Goal: Task Accomplishment & Management: Complete application form

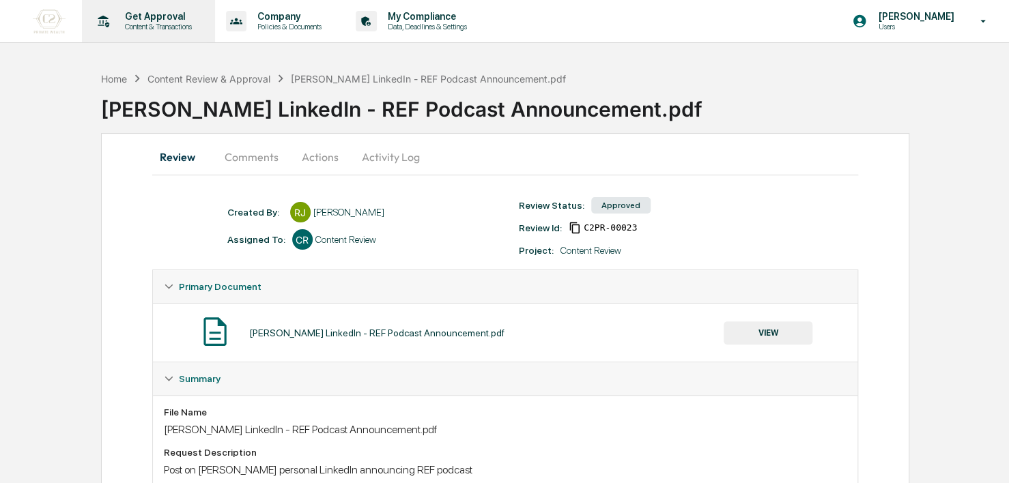
click at [123, 19] on p "Get Approval" at bounding box center [156, 16] width 85 height 11
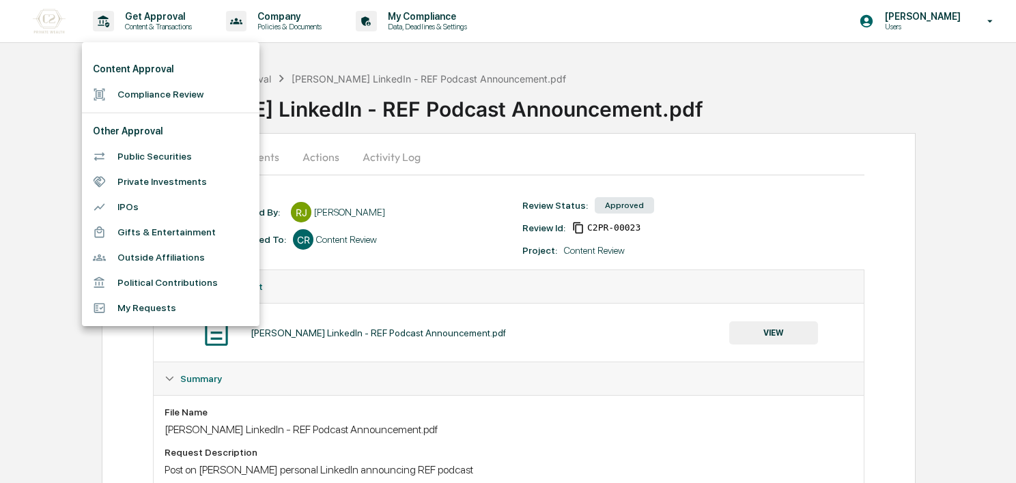
click at [181, 91] on li "Compliance Review" at bounding box center [170, 94] width 177 height 25
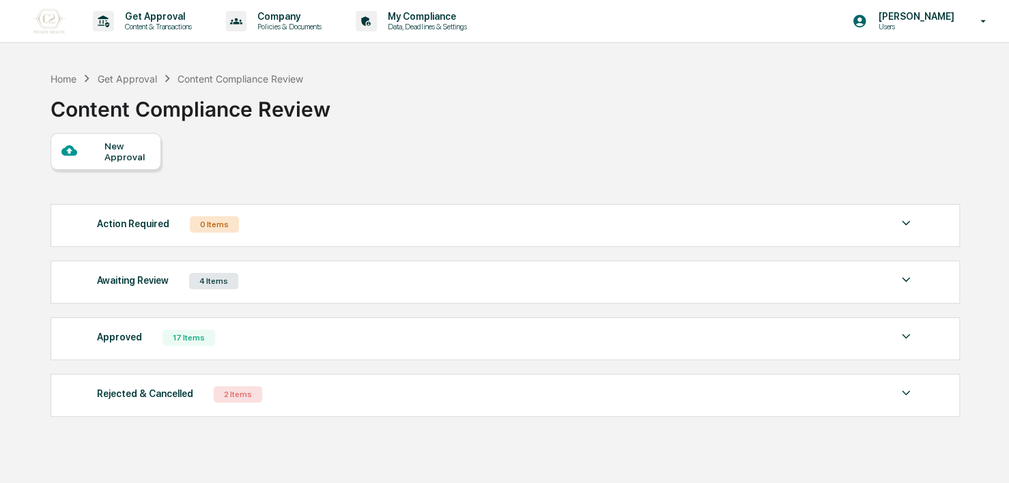
click at [238, 274] on div "Awaiting Review 4 Items" at bounding box center [505, 281] width 817 height 19
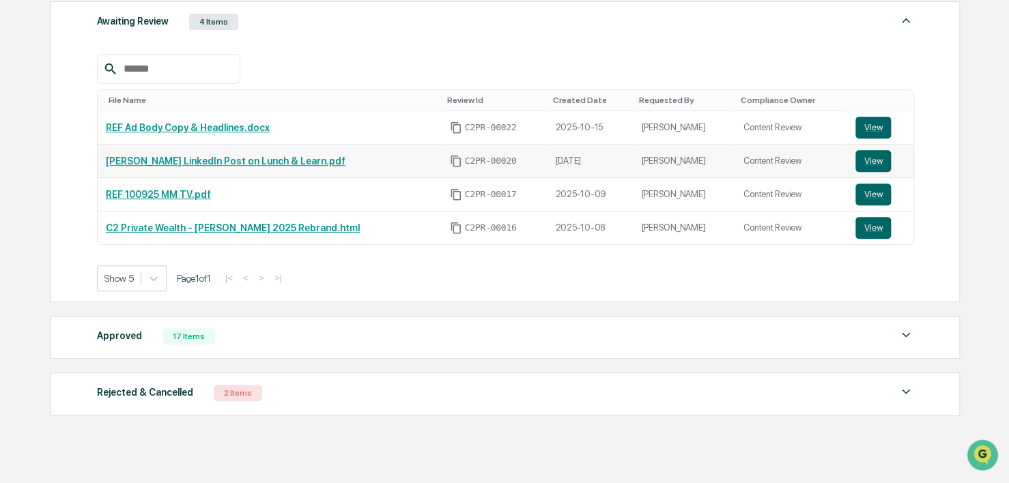
scroll to position [262, 0]
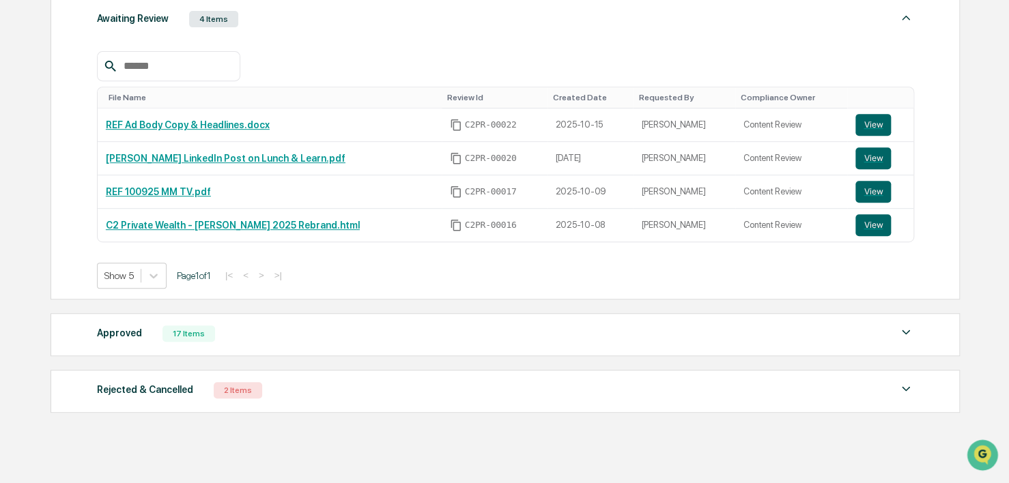
click at [222, 349] on div "Approved 17 Items File Name Review Id Created Date Requested By Compliance Owne…" at bounding box center [505, 334] width 909 height 43
click at [187, 340] on div "17 Items" at bounding box center [188, 334] width 53 height 16
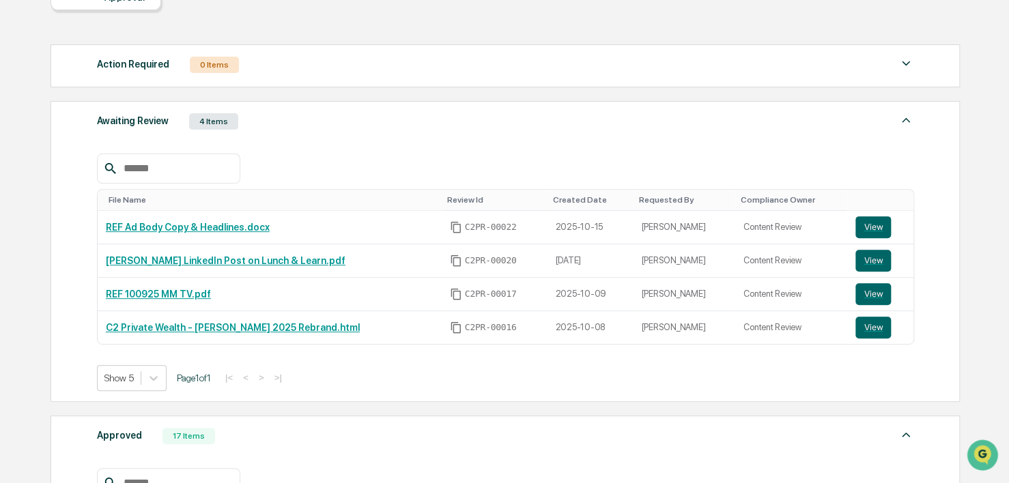
scroll to position [161, 0]
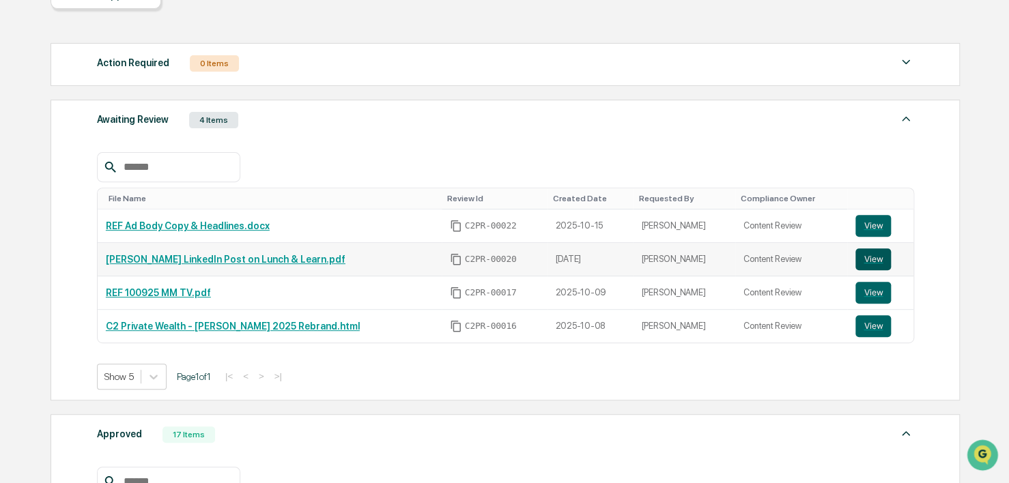
click at [859, 257] on button "View" at bounding box center [872, 259] width 35 height 22
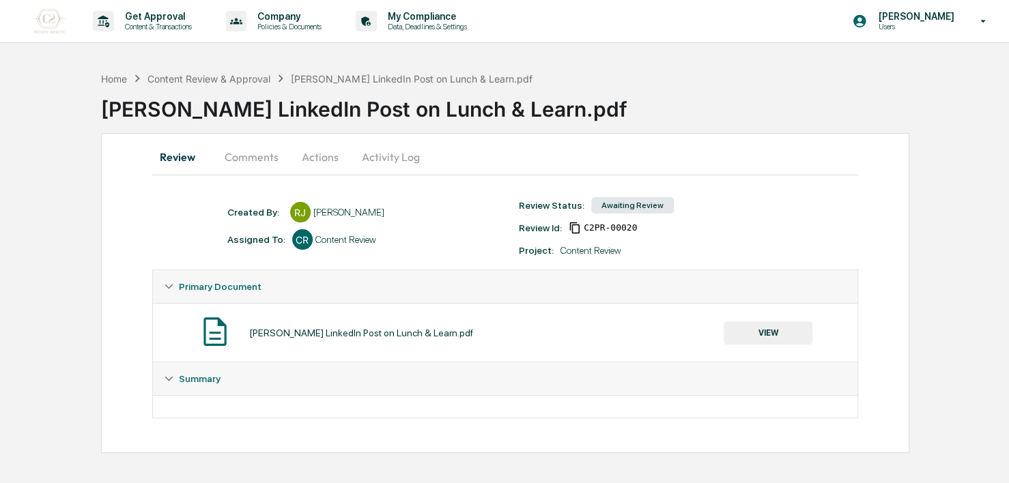
click at [339, 156] on button "Actions" at bounding box center [319, 157] width 61 height 33
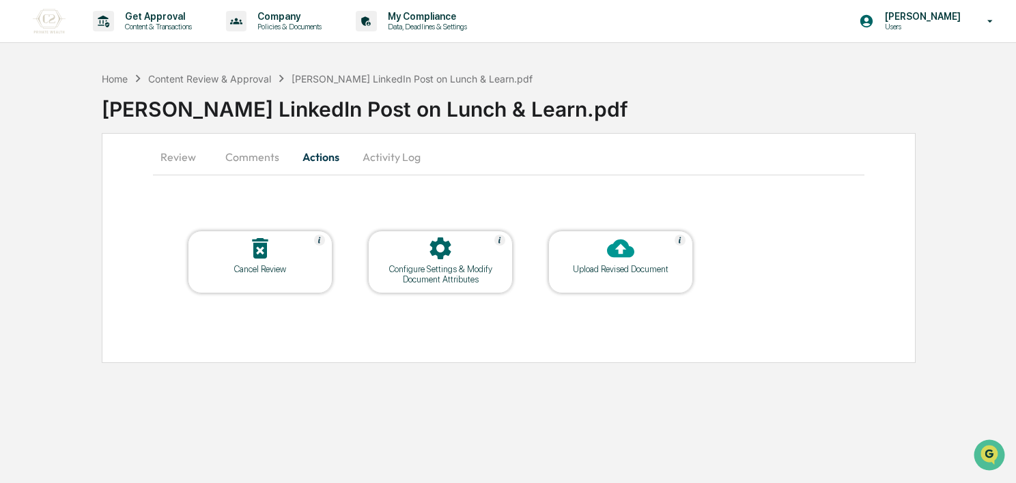
click at [420, 265] on div "Configure Settings & Modify Document Attributes" at bounding box center [440, 274] width 123 height 20
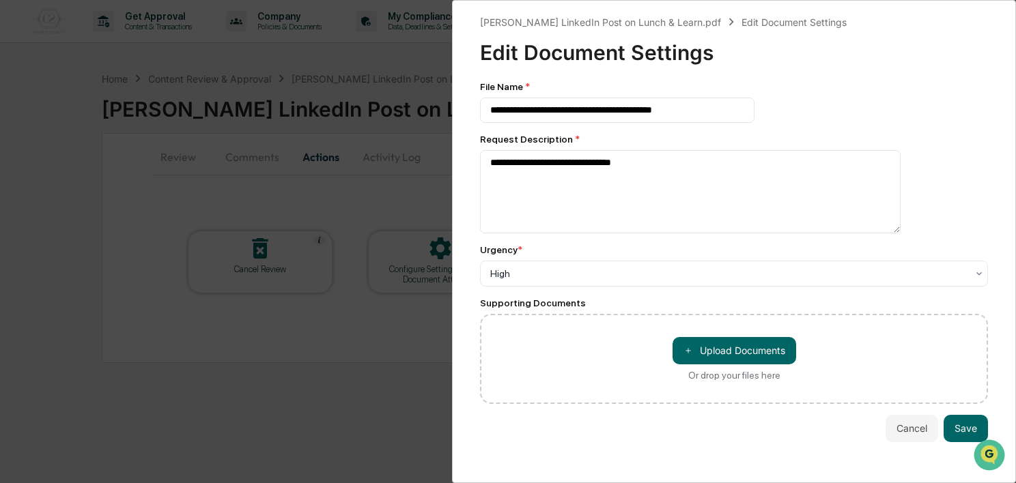
click at [387, 352] on div "**********" at bounding box center [508, 241] width 1016 height 483
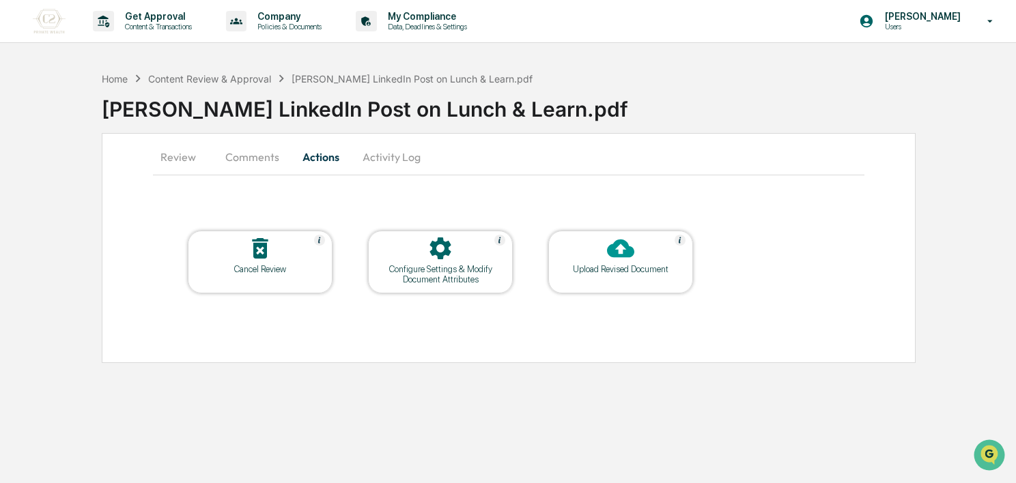
click at [607, 259] on icon at bounding box center [620, 248] width 27 height 27
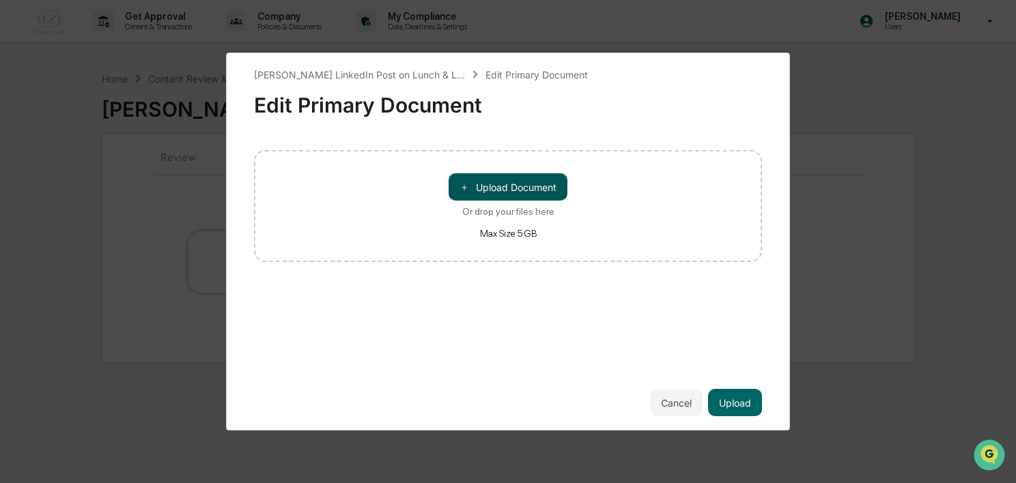
click at [493, 188] on button "＋ Upload Document" at bounding box center [507, 186] width 119 height 27
click at [511, 176] on button "＋ Upload Document" at bounding box center [507, 186] width 119 height 27
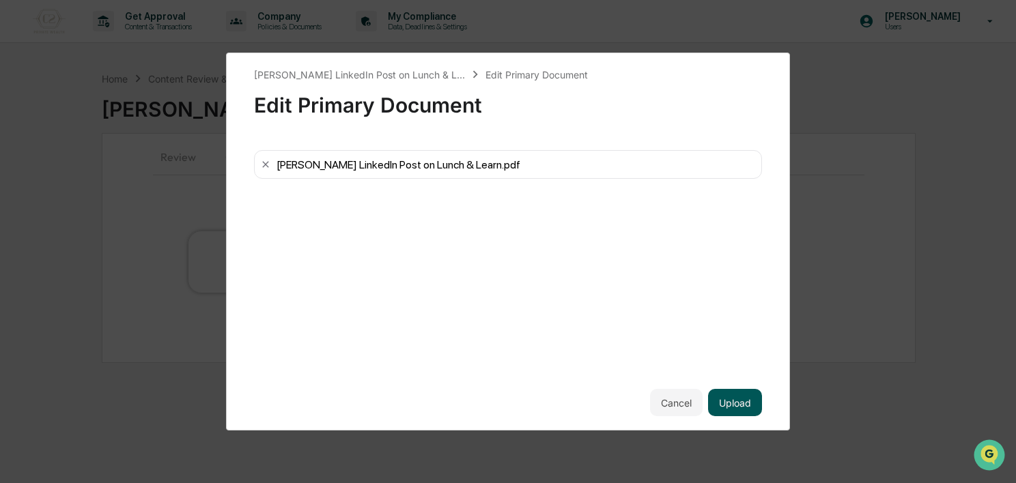
click at [747, 402] on button "Upload" at bounding box center [735, 402] width 54 height 27
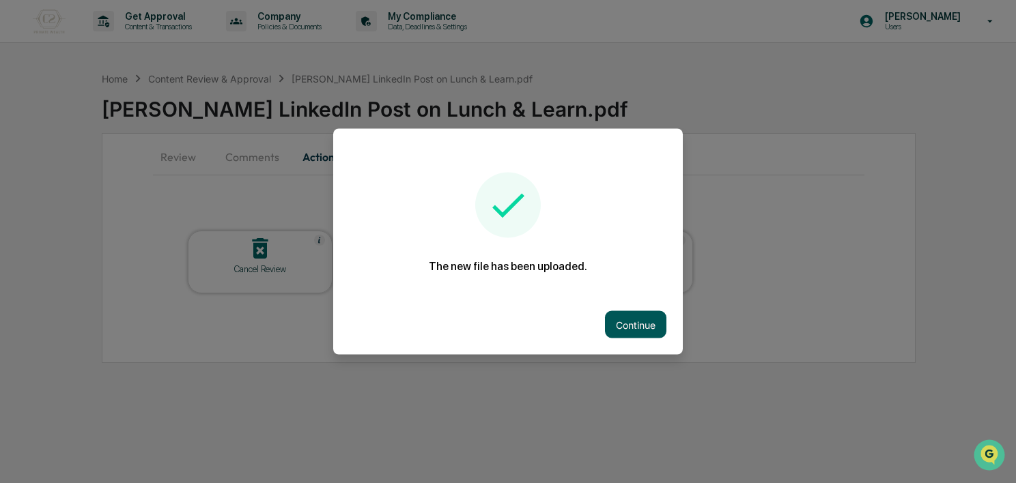
click at [625, 326] on button "Continue" at bounding box center [635, 324] width 61 height 27
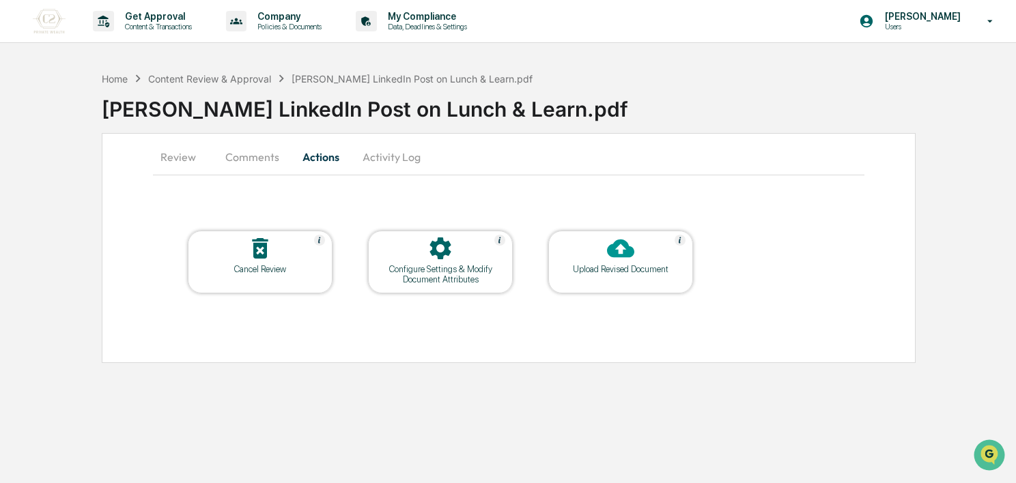
click at [394, 167] on button "Activity Log" at bounding box center [392, 157] width 80 height 33
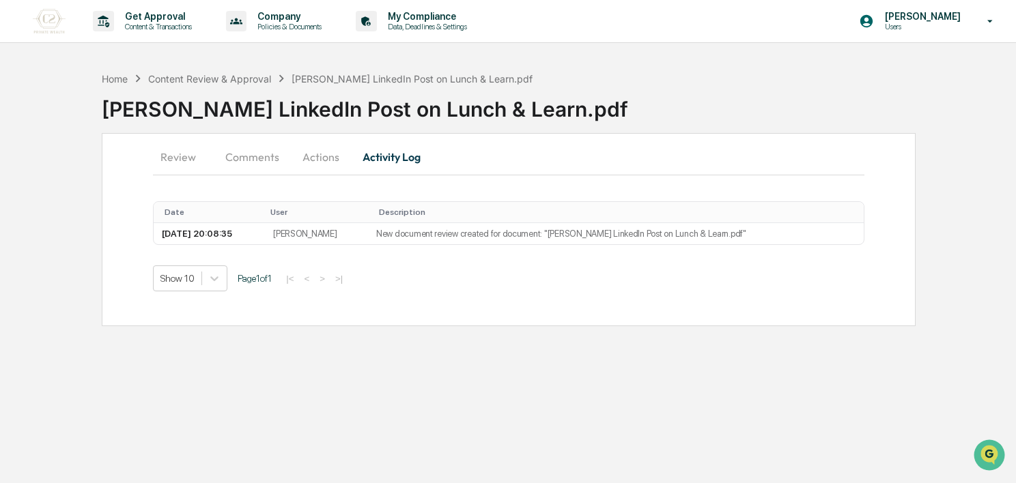
click at [267, 154] on button "Comments" at bounding box center [252, 157] width 76 height 33
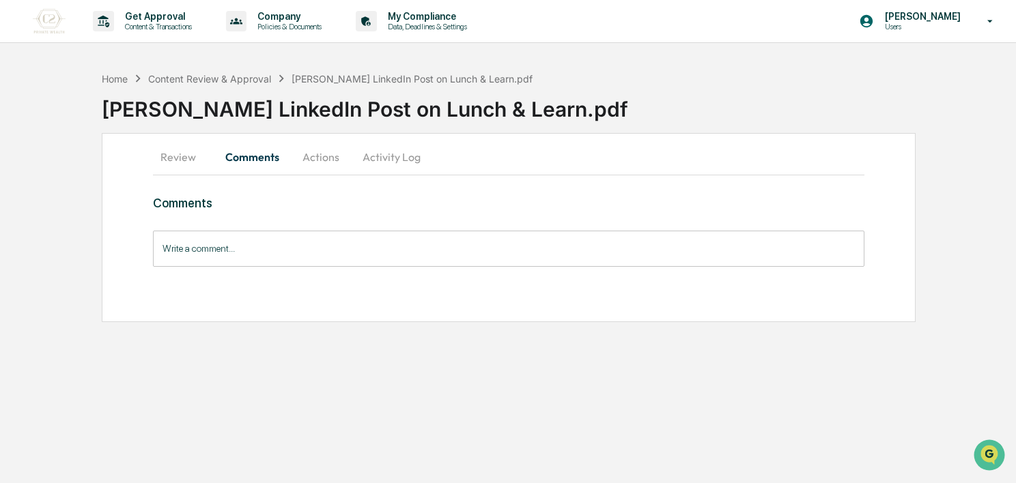
click at [366, 155] on button "Activity Log" at bounding box center [392, 157] width 80 height 33
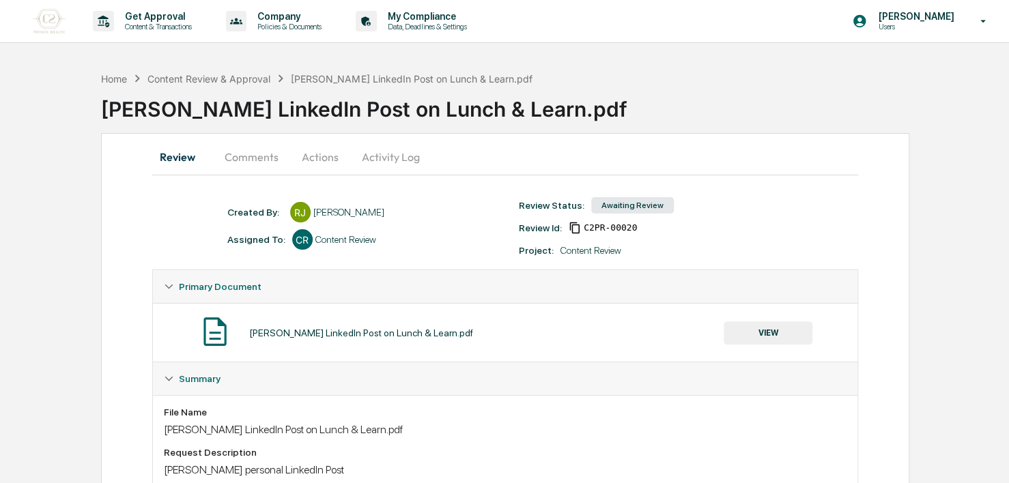
click at [397, 156] on button "Activity Log" at bounding box center [391, 157] width 80 height 33
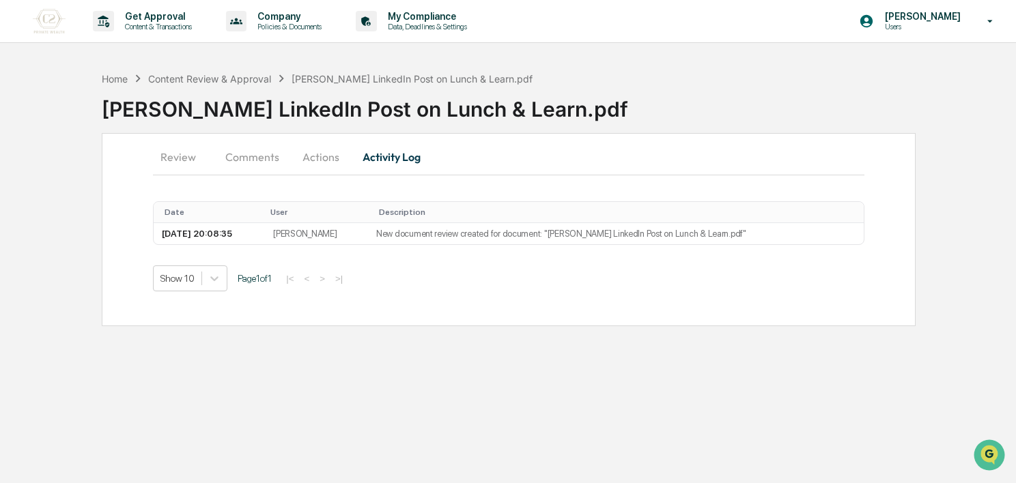
click at [314, 147] on button "Actions" at bounding box center [320, 157] width 61 height 33
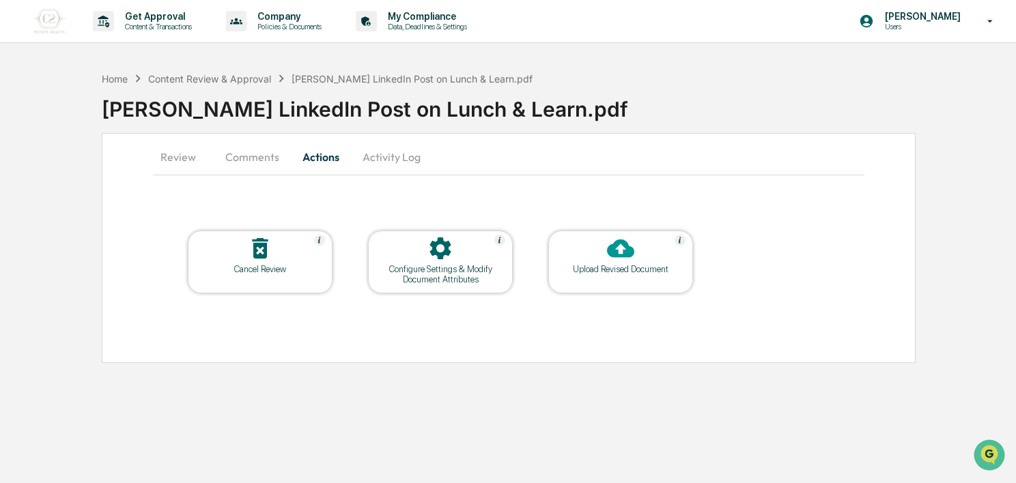
click at [259, 158] on button "Comments" at bounding box center [252, 157] width 76 height 33
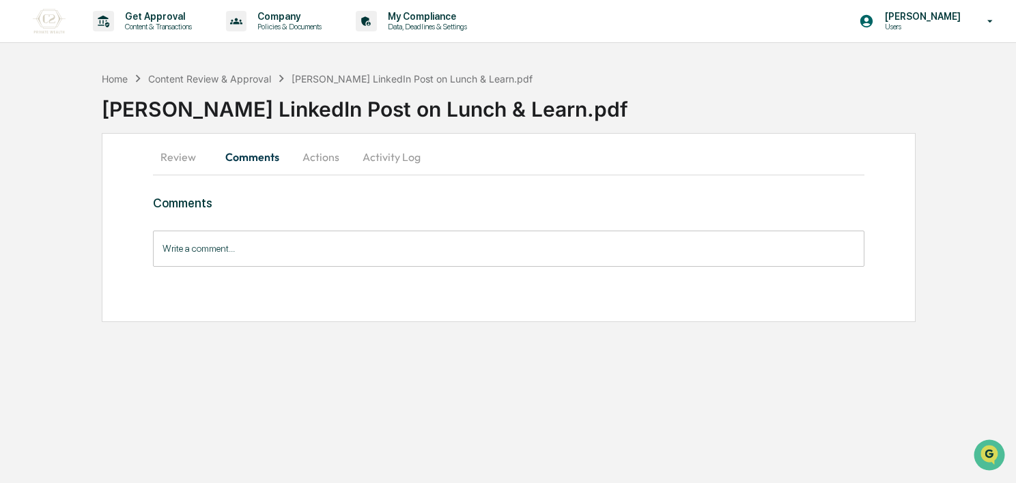
click at [201, 159] on button "Review" at bounding box center [183, 157] width 61 height 33
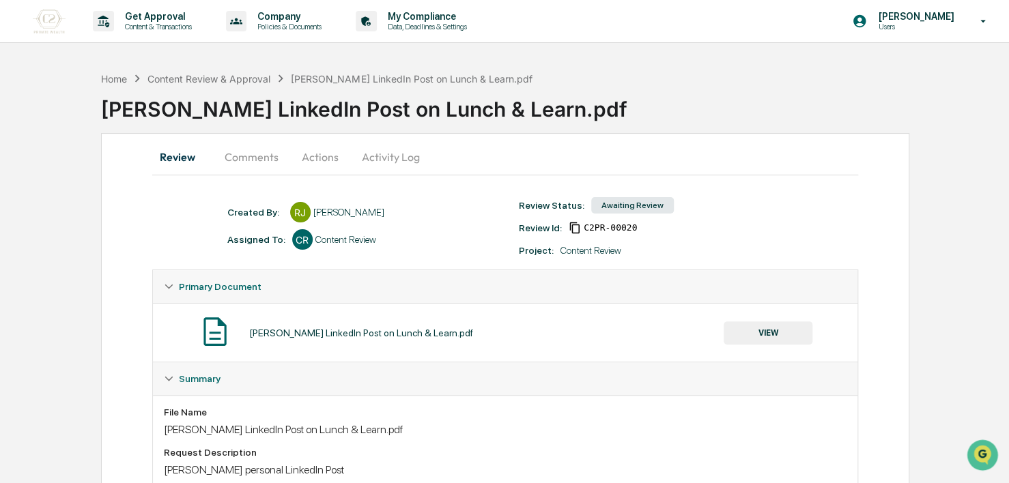
click at [358, 156] on button "Activity Log" at bounding box center [391, 157] width 80 height 33
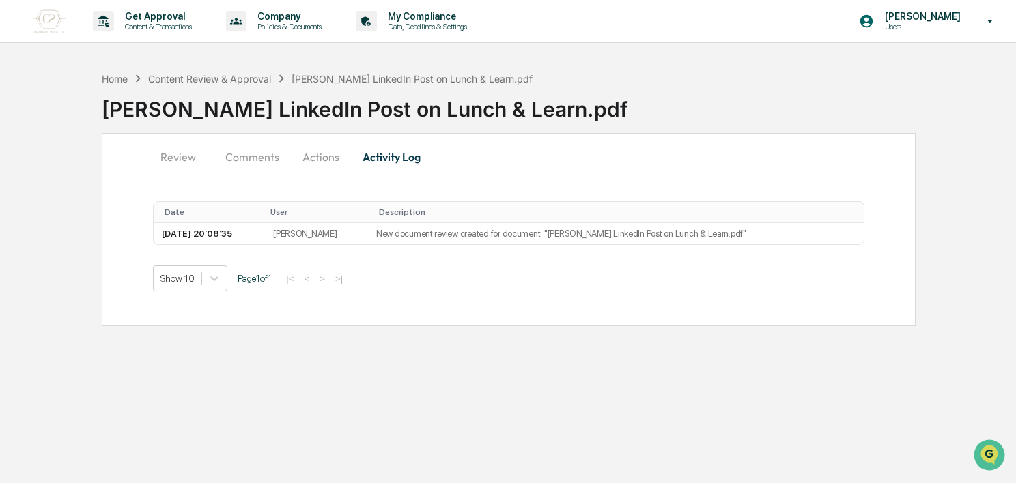
click at [333, 148] on button "Actions" at bounding box center [320, 157] width 61 height 33
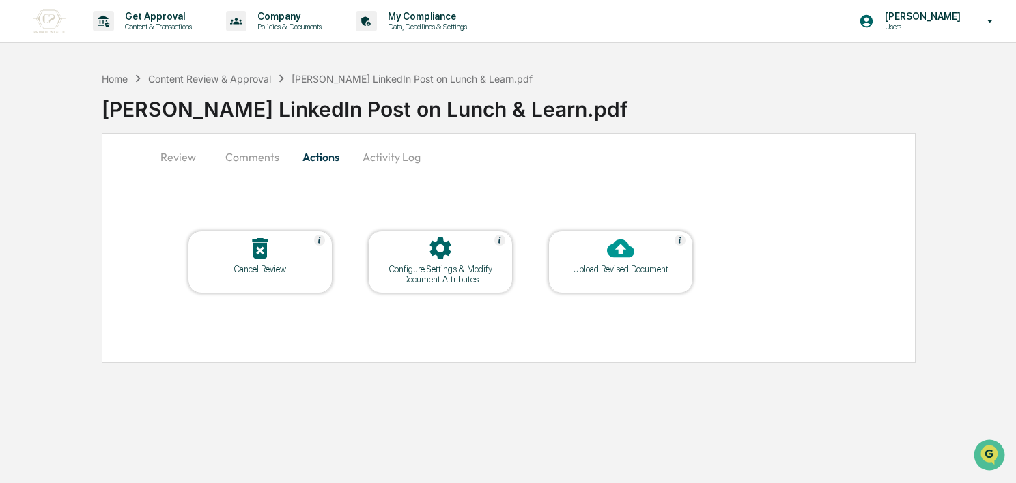
click at [282, 257] on div at bounding box center [260, 249] width 137 height 29
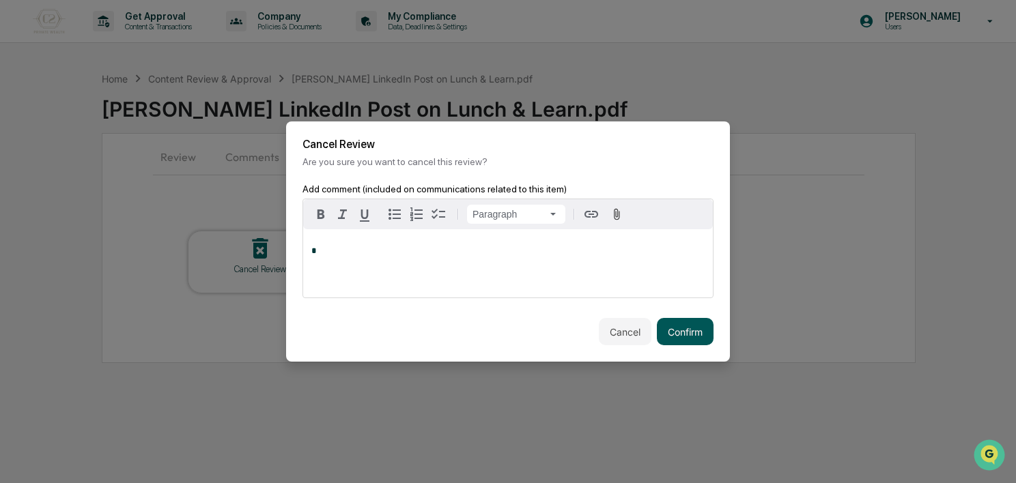
click at [664, 334] on button "Confirm" at bounding box center [685, 331] width 57 height 27
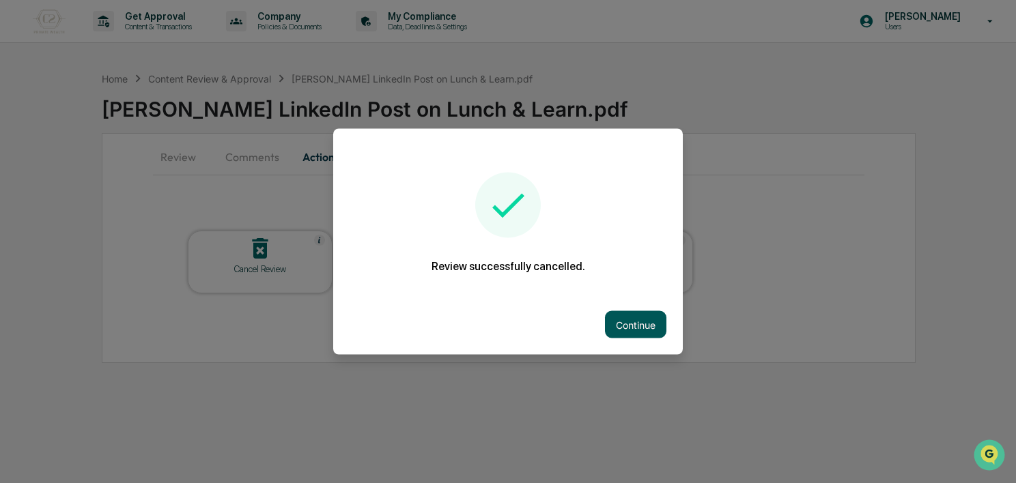
click at [628, 321] on button "Continue" at bounding box center [635, 324] width 61 height 27
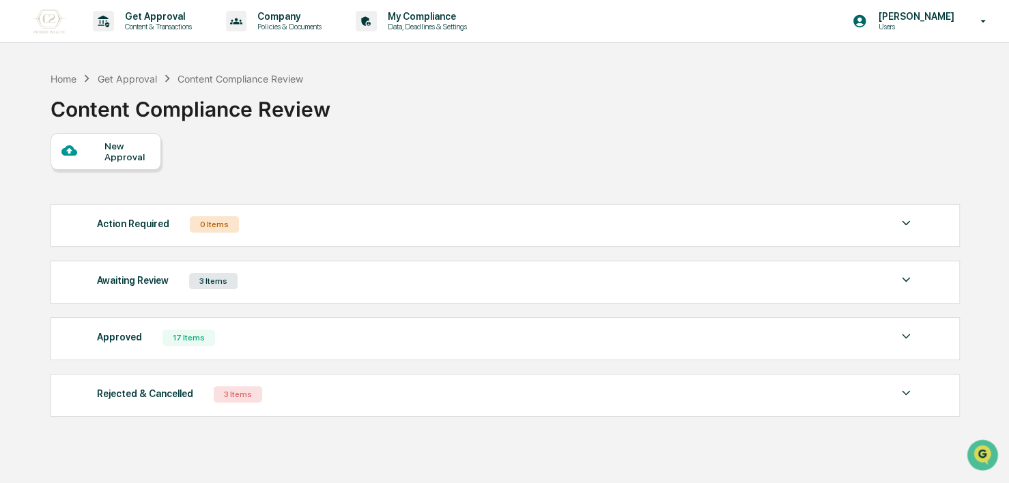
click at [131, 149] on div "New Approval" at bounding box center [127, 152] width 46 height 22
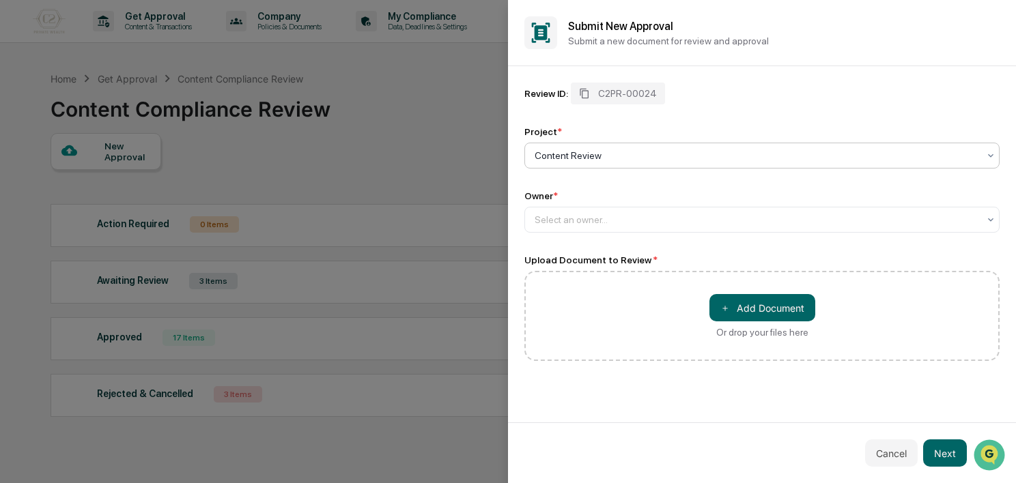
click at [650, 162] on div at bounding box center [756, 156] width 444 height 14
click at [633, 244] on div "Review ID: C2PR-00024 Project * Content Review Owner * Select an owner... Uploa…" at bounding box center [761, 222] width 475 height 278
click at [624, 235] on div "Review ID: C2PR-00024 Project * Content Review Owner * Select an owner... Uploa…" at bounding box center [761, 222] width 475 height 278
click at [622, 229] on div "Select an owner..." at bounding box center [756, 219] width 457 height 19
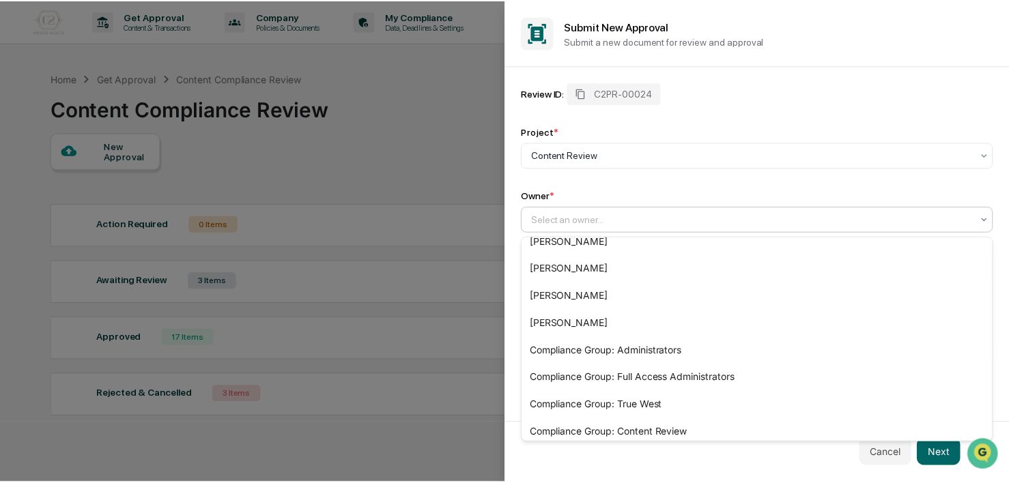
scroll to position [156, 0]
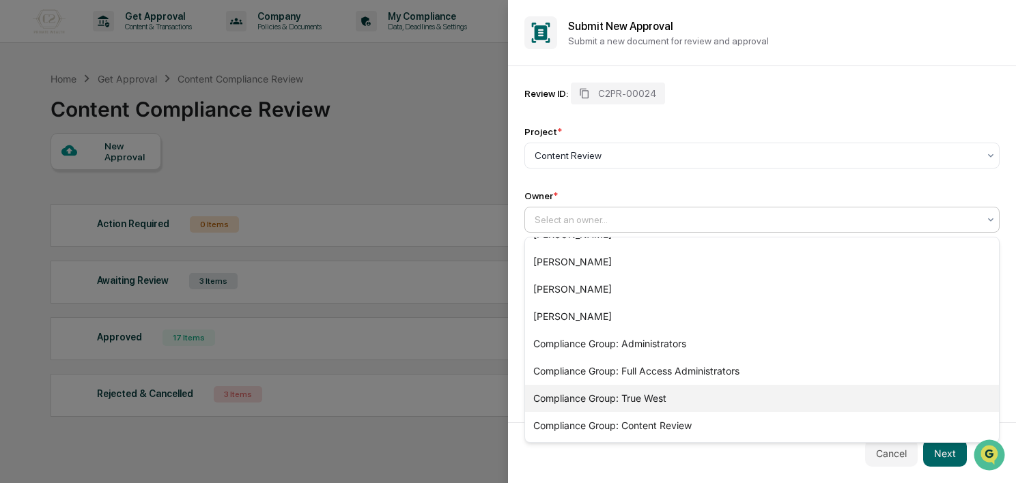
click at [701, 401] on div "Compliance Group: True West" at bounding box center [762, 398] width 474 height 27
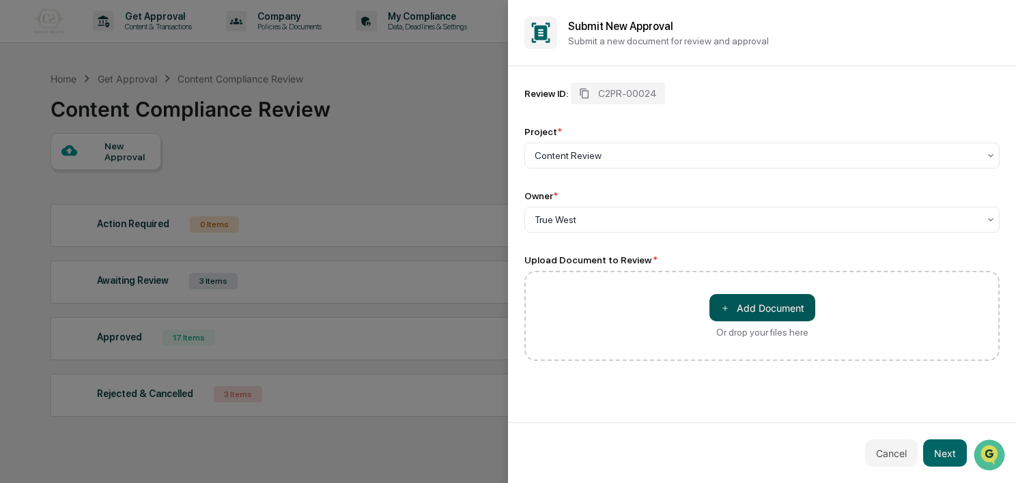
click at [773, 296] on button "＋ Add Document" at bounding box center [762, 307] width 106 height 27
click at [931, 448] on button "Next" at bounding box center [945, 453] width 44 height 27
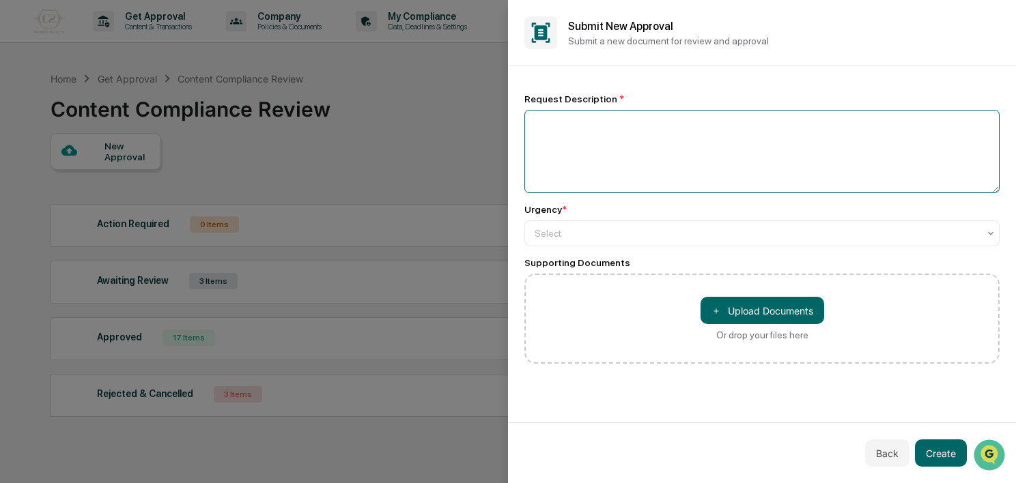
click at [625, 142] on textarea at bounding box center [761, 151] width 475 height 83
type textarea "**********"
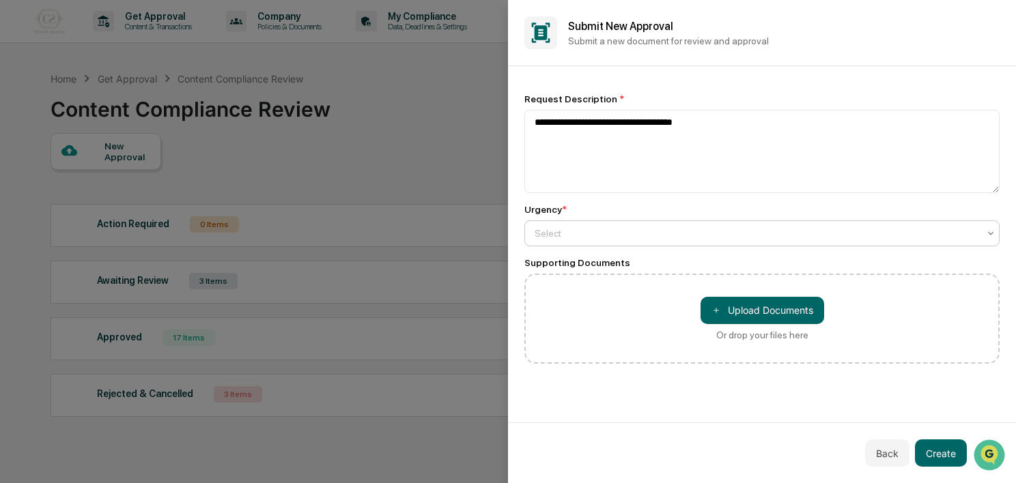
click at [603, 228] on div at bounding box center [756, 234] width 444 height 14
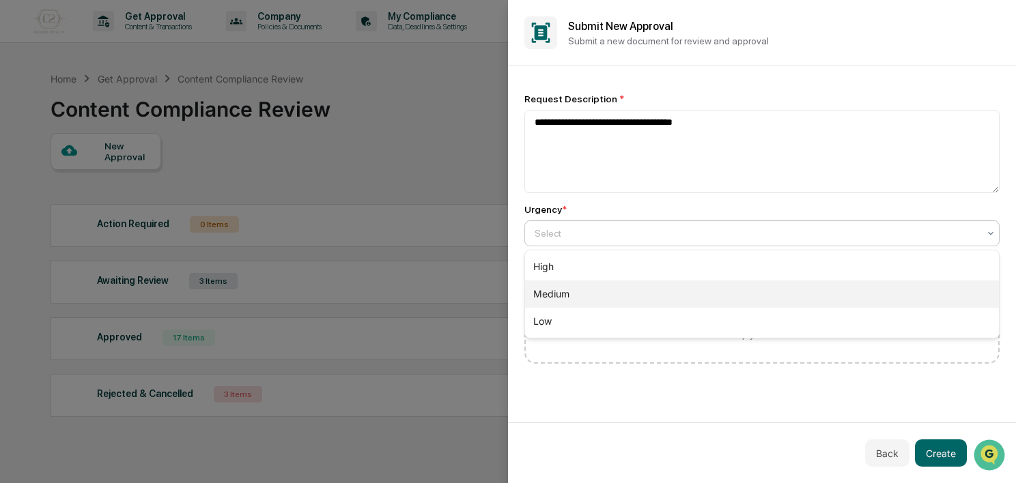
click at [596, 289] on div "Medium" at bounding box center [762, 294] width 474 height 27
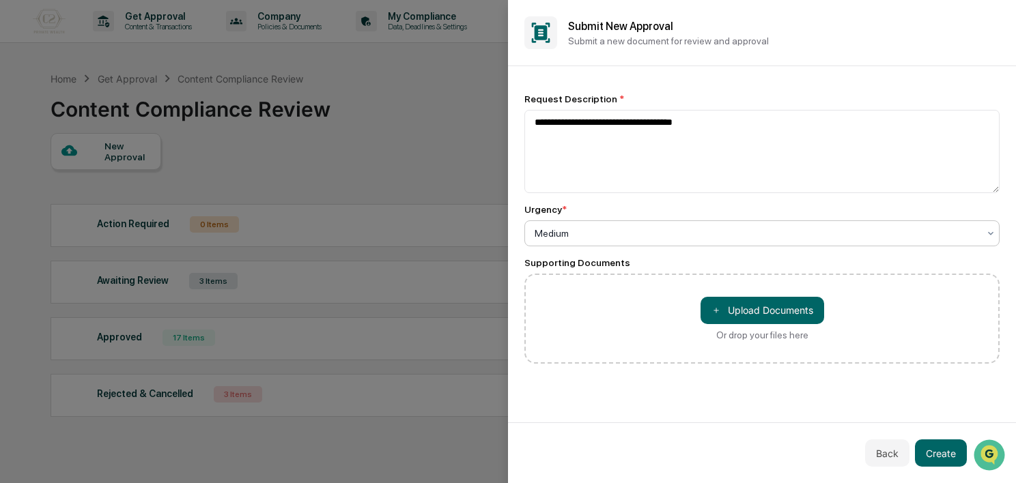
click at [727, 247] on div "**********" at bounding box center [761, 229] width 475 height 270
click at [715, 239] on div at bounding box center [756, 234] width 444 height 14
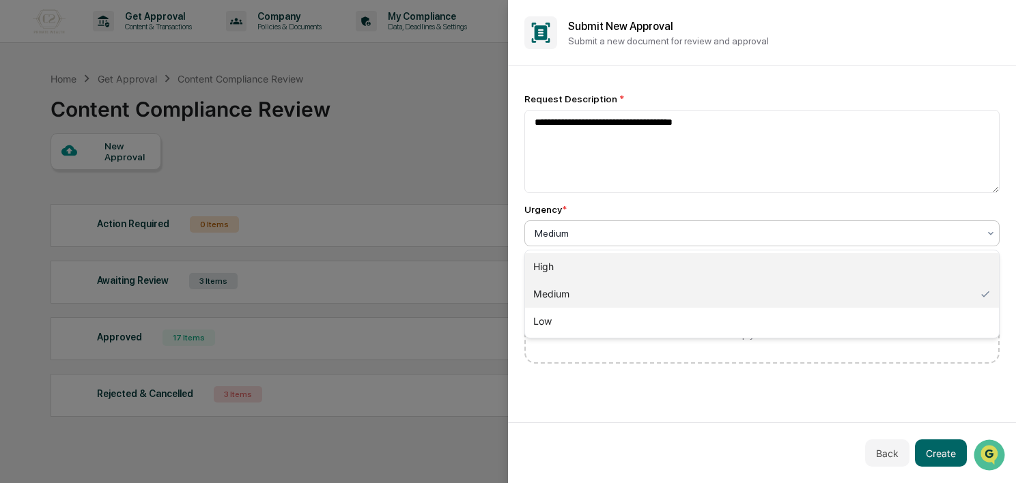
click at [714, 266] on div "High" at bounding box center [762, 266] width 474 height 27
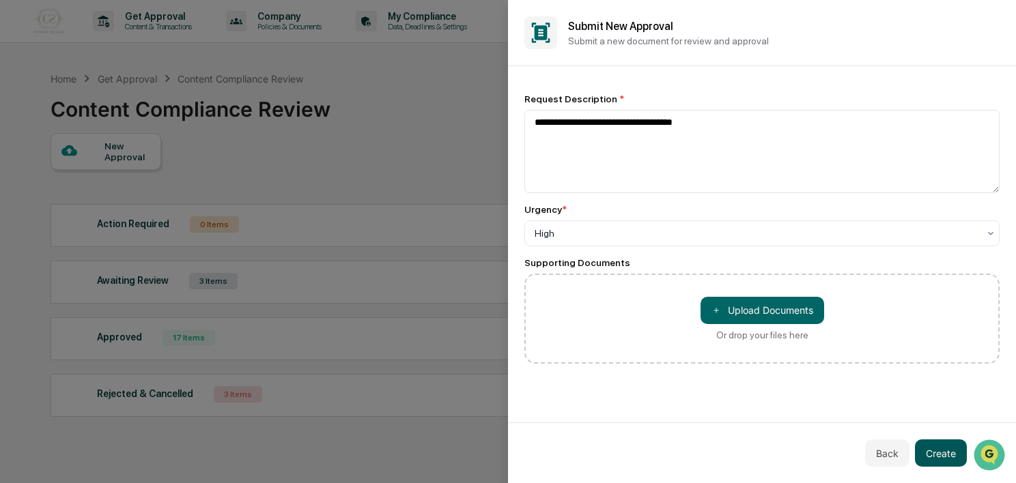
click at [936, 442] on button "Create" at bounding box center [941, 453] width 52 height 27
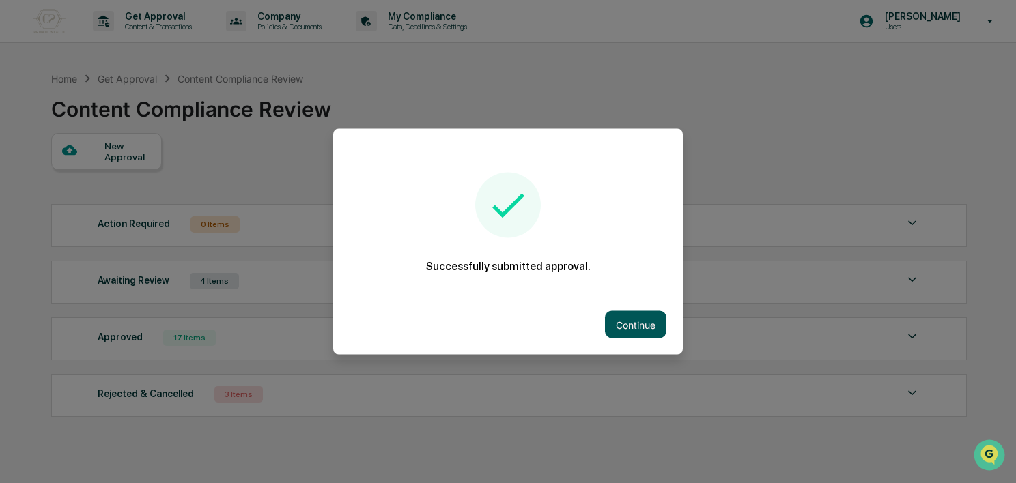
click at [639, 324] on button "Continue" at bounding box center [635, 324] width 61 height 27
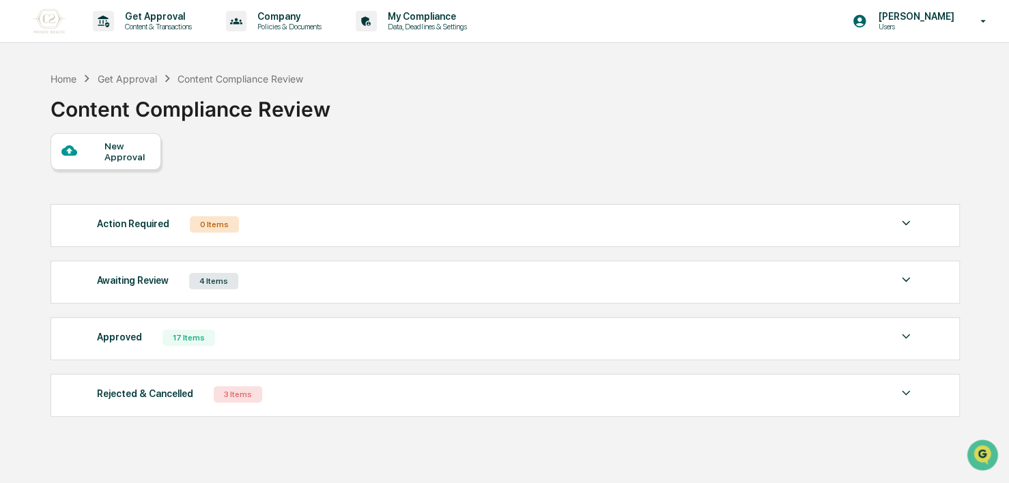
click at [511, 276] on div "Awaiting Review 4 Items" at bounding box center [505, 281] width 817 height 19
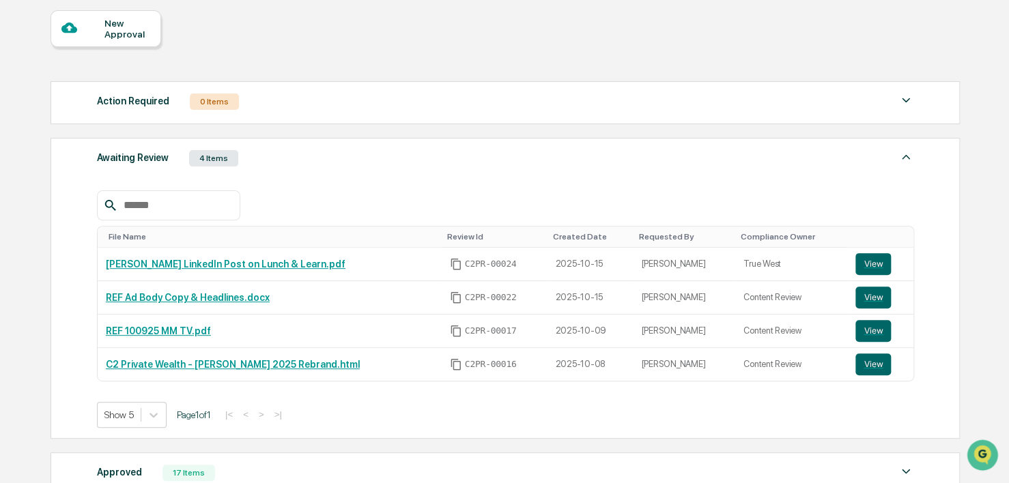
scroll to position [125, 0]
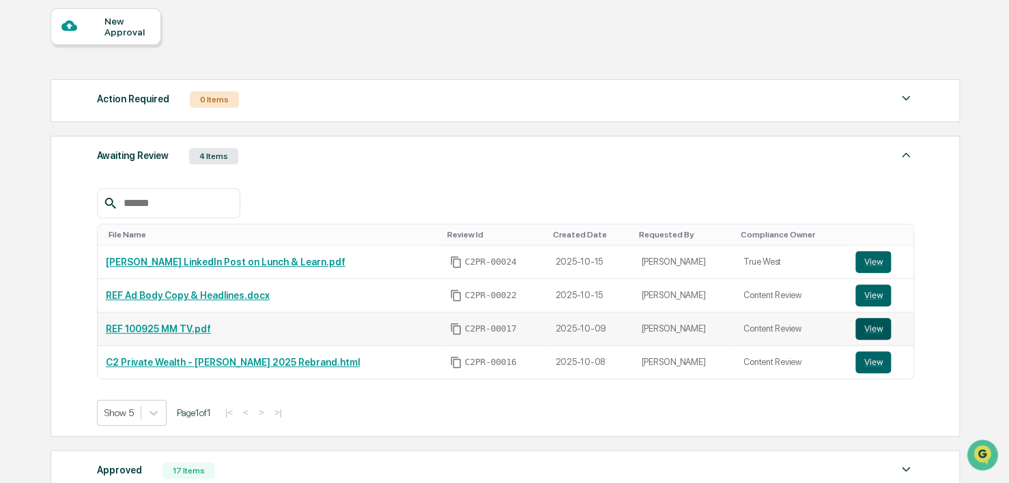
click at [873, 329] on button "View" at bounding box center [872, 329] width 35 height 22
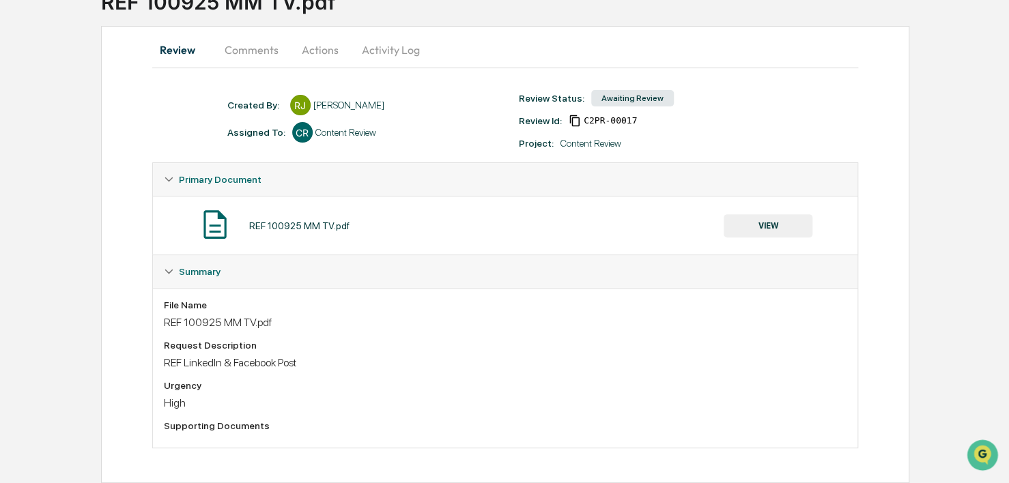
scroll to position [33, 0]
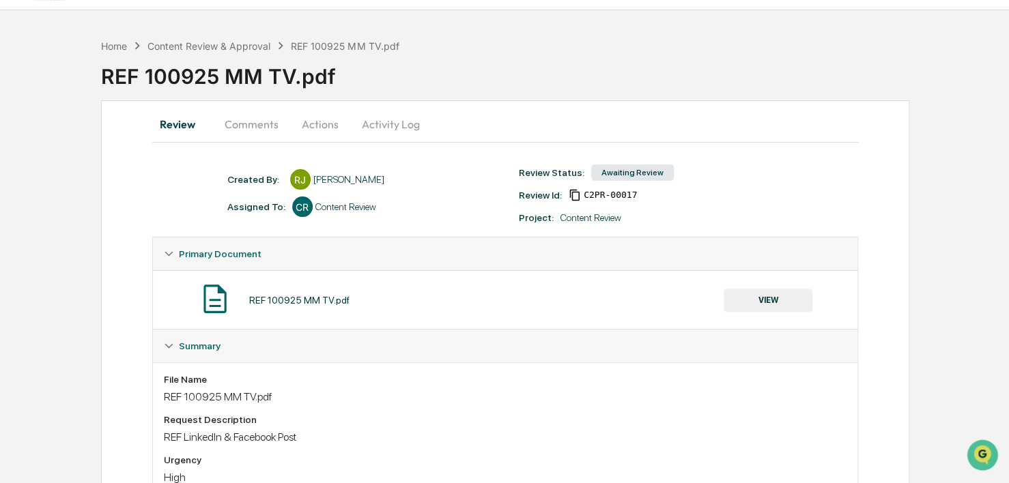
click at [235, 127] on button "Comments" at bounding box center [252, 124] width 76 height 33
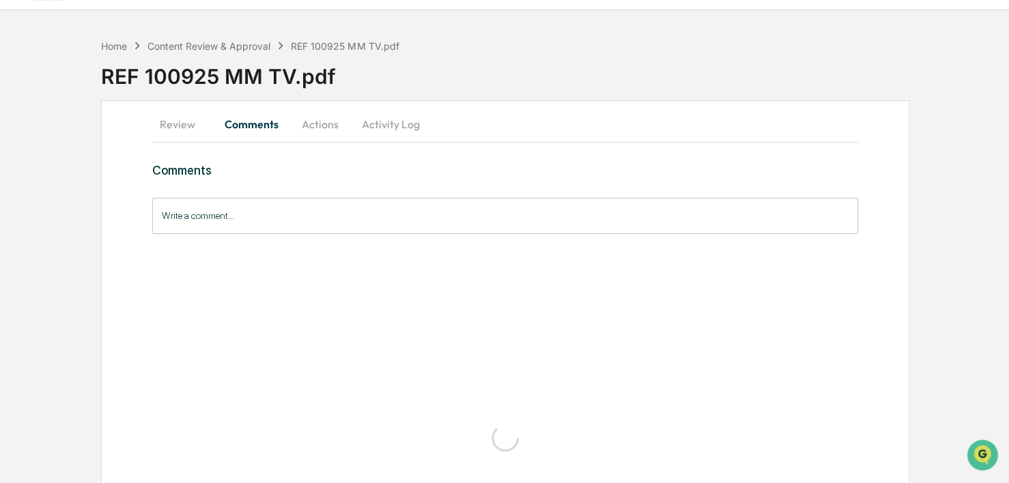
scroll to position [0, 0]
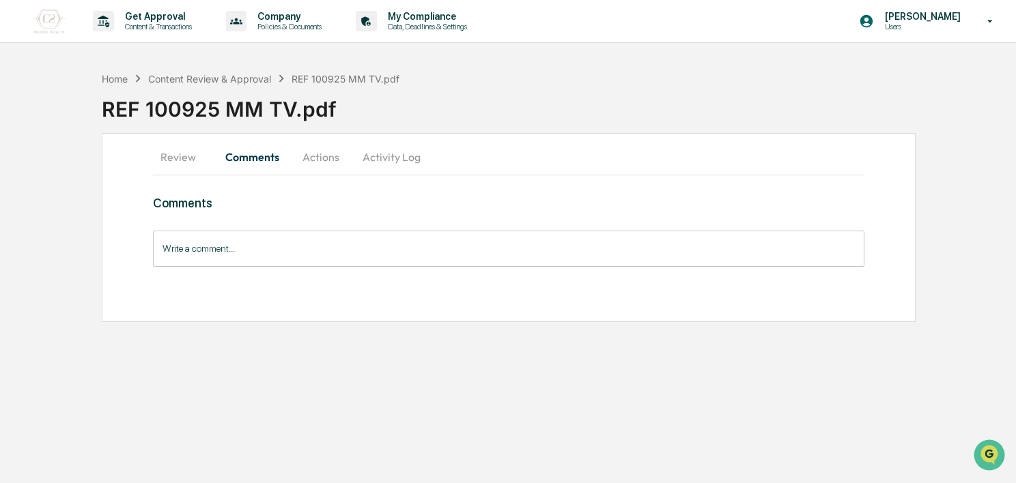
click at [177, 158] on button "Review" at bounding box center [183, 157] width 61 height 33
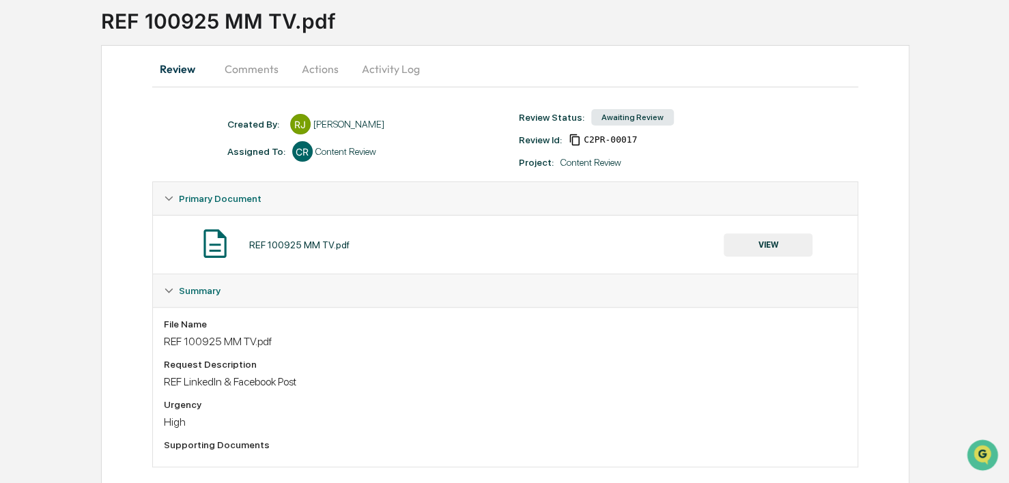
scroll to position [84, 0]
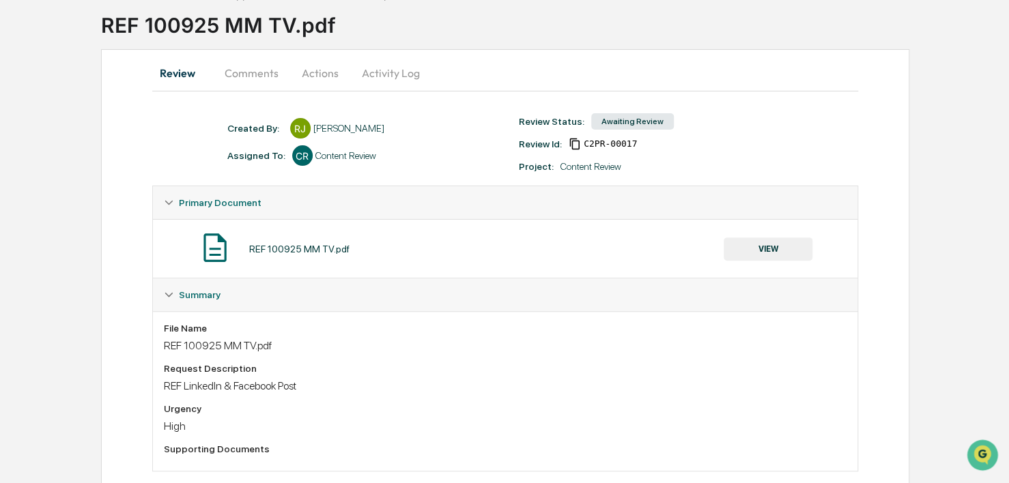
click at [387, 74] on button "Activity Log" at bounding box center [391, 73] width 80 height 33
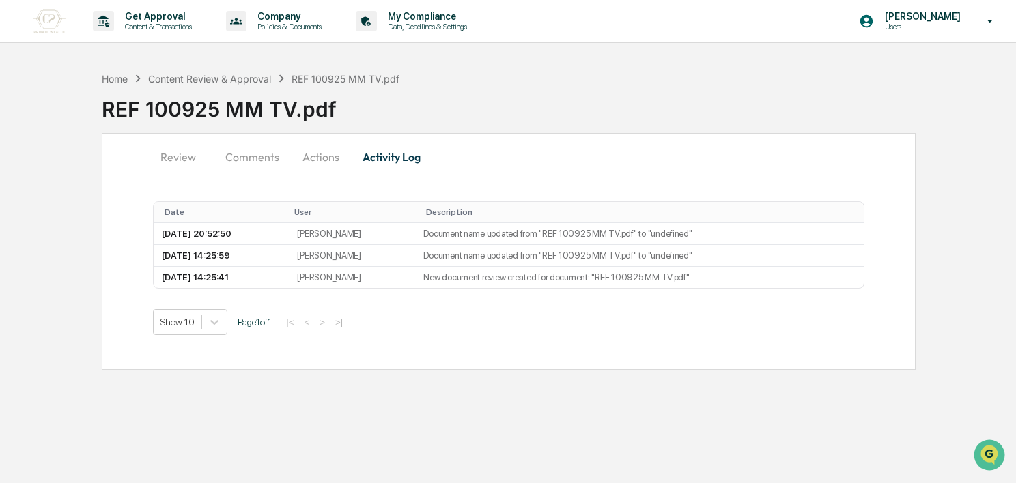
click at [328, 143] on button "Actions" at bounding box center [320, 157] width 61 height 33
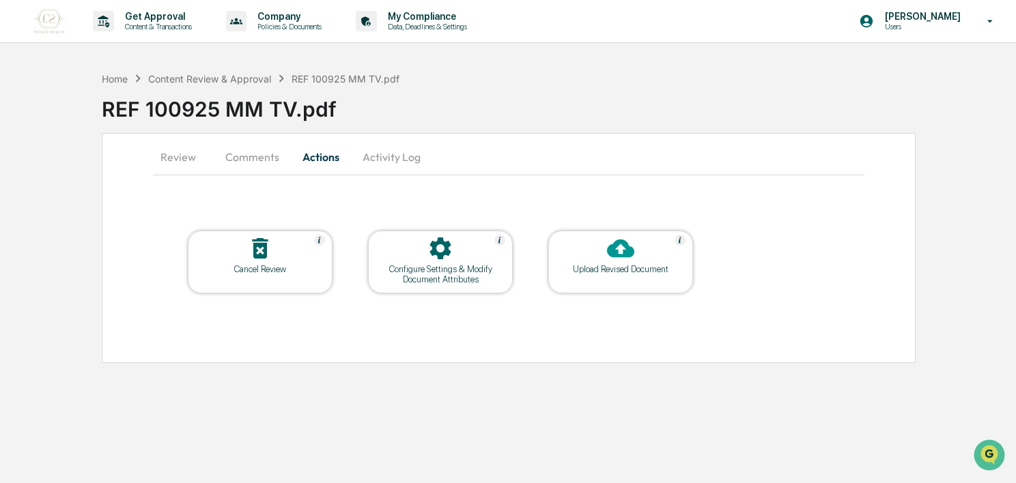
click at [456, 264] on div "Configure Settings & Modify Document Attributes" at bounding box center [440, 274] width 123 height 20
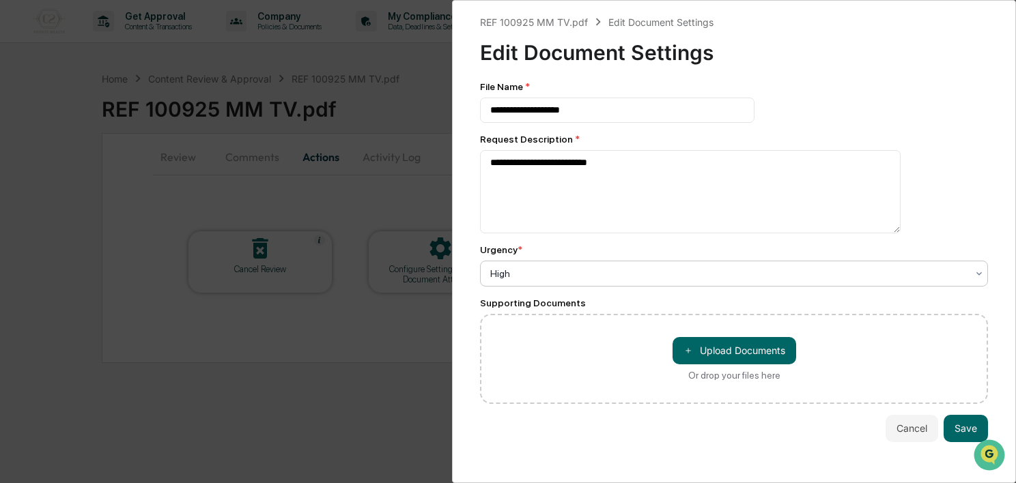
click at [570, 273] on div at bounding box center [728, 274] width 476 height 14
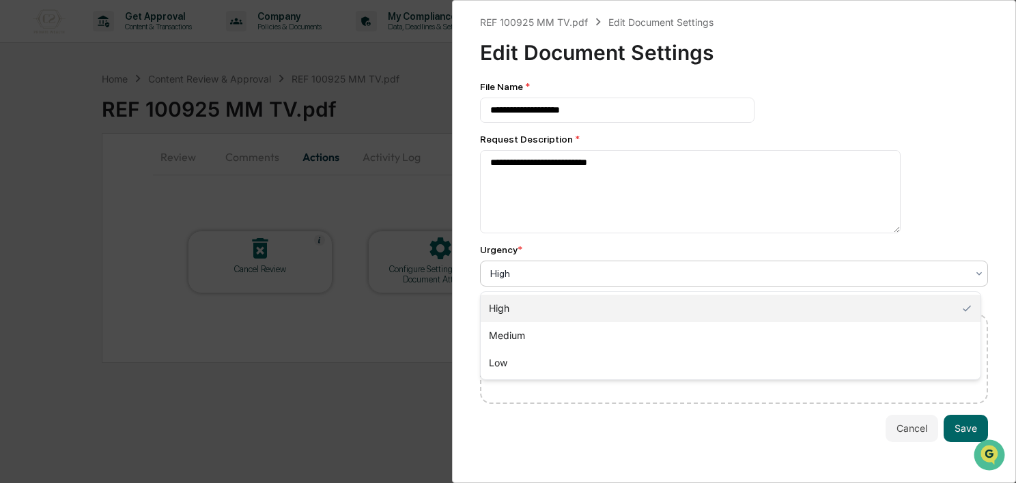
click at [562, 306] on div "High" at bounding box center [731, 308] width 500 height 27
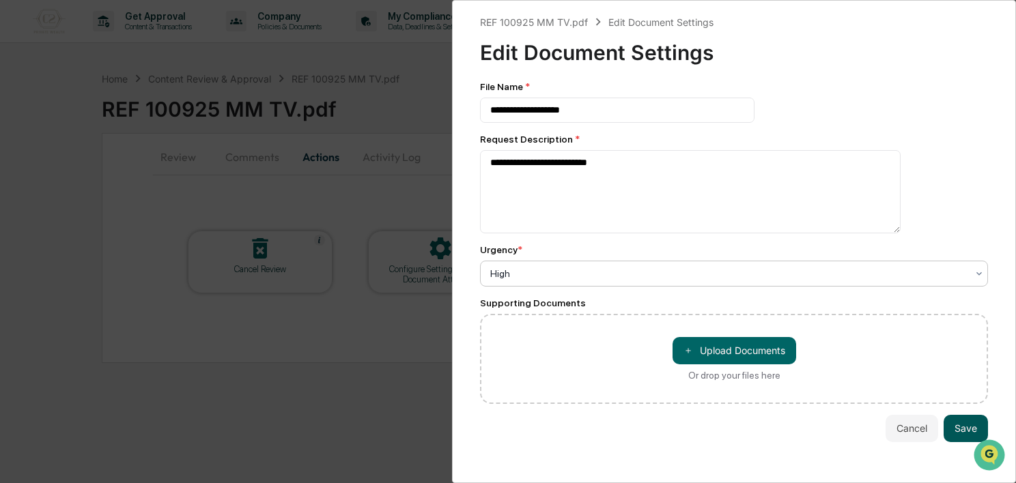
click at [967, 437] on button "Save" at bounding box center [965, 428] width 44 height 27
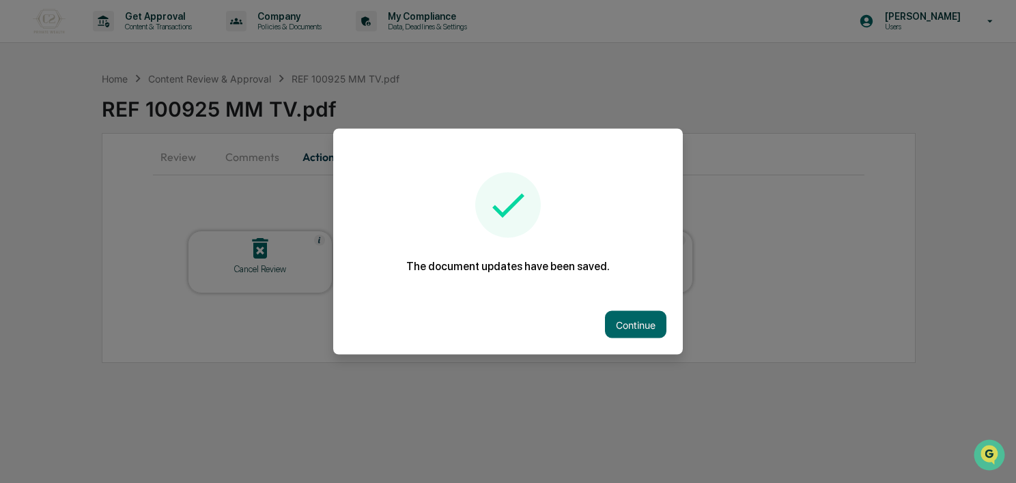
click at [636, 336] on div "Continue" at bounding box center [507, 325] width 349 height 60
click at [612, 330] on button "Continue" at bounding box center [635, 324] width 61 height 27
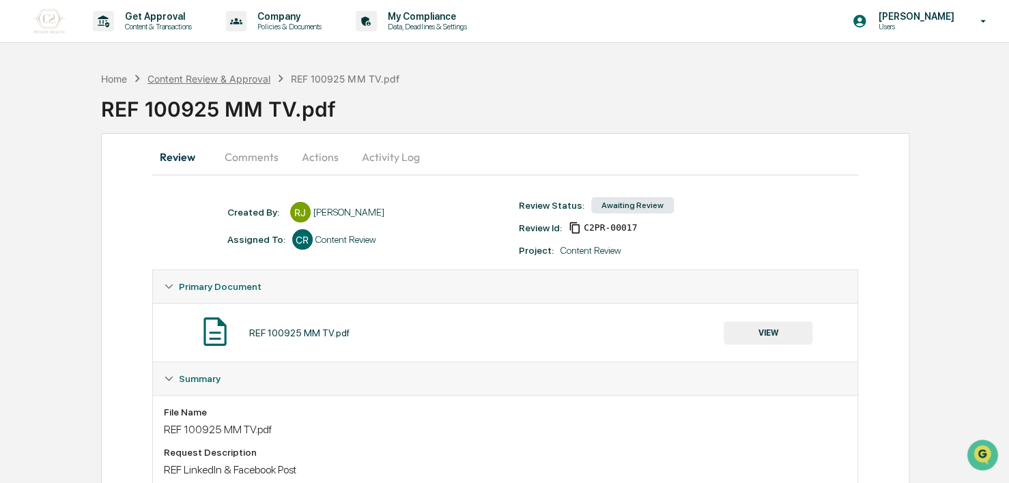
click at [197, 81] on div "Content Review & Approval" at bounding box center [208, 79] width 123 height 12
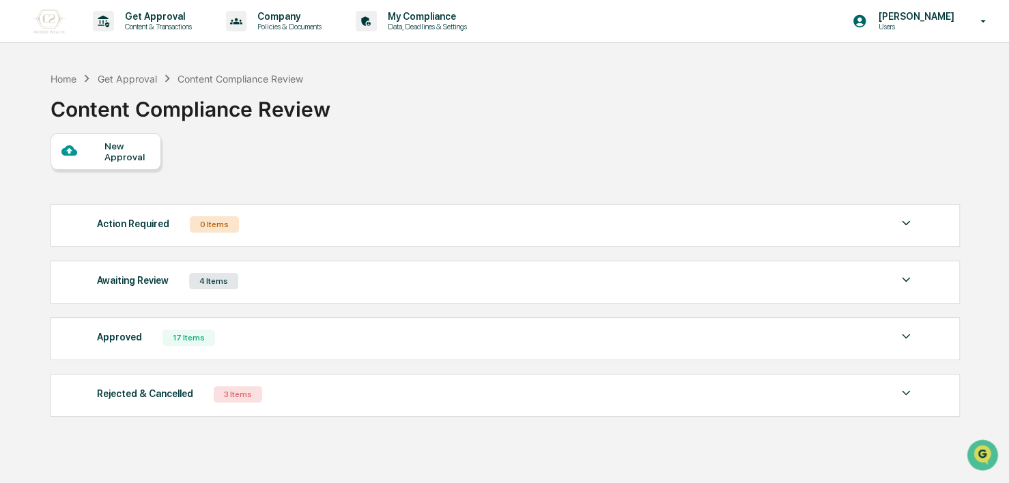
click at [268, 288] on div "Awaiting Review 4 Items" at bounding box center [505, 281] width 817 height 19
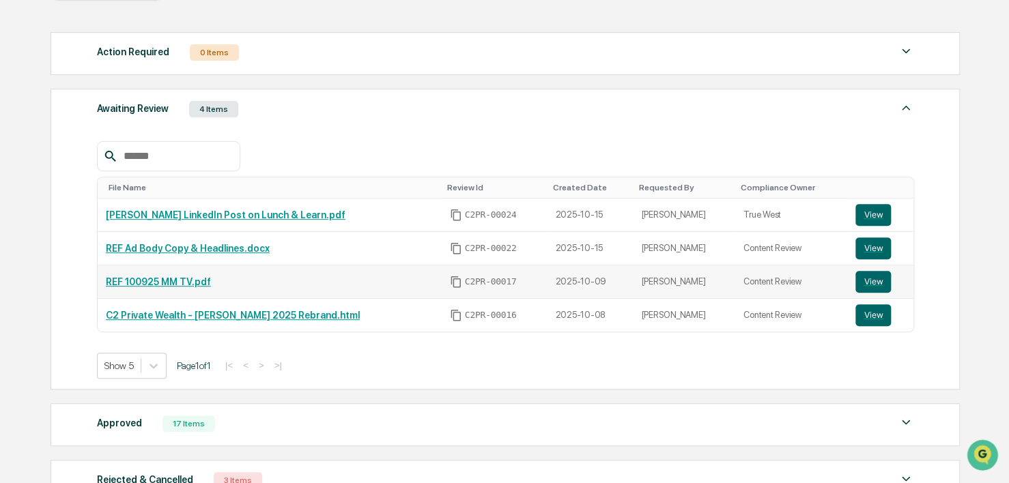
scroll to position [289, 0]
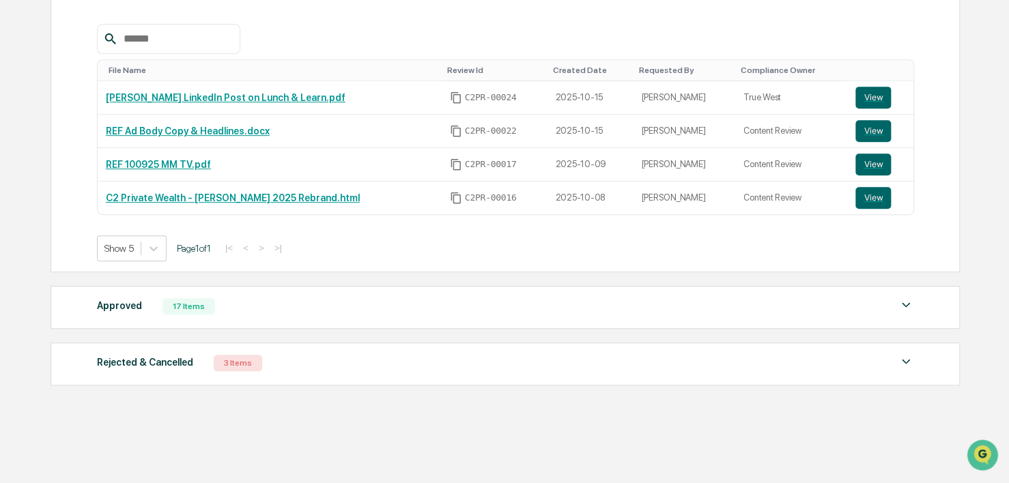
click at [262, 317] on div "Approved 17 Items File Name Review Id Created Date Requested By Compliance Owne…" at bounding box center [505, 307] width 909 height 43
click at [336, 324] on div "Approved 17 Items File Name Review Id Created Date Requested By Compliance Owne…" at bounding box center [505, 307] width 909 height 43
click at [912, 300] on img at bounding box center [906, 305] width 16 height 16
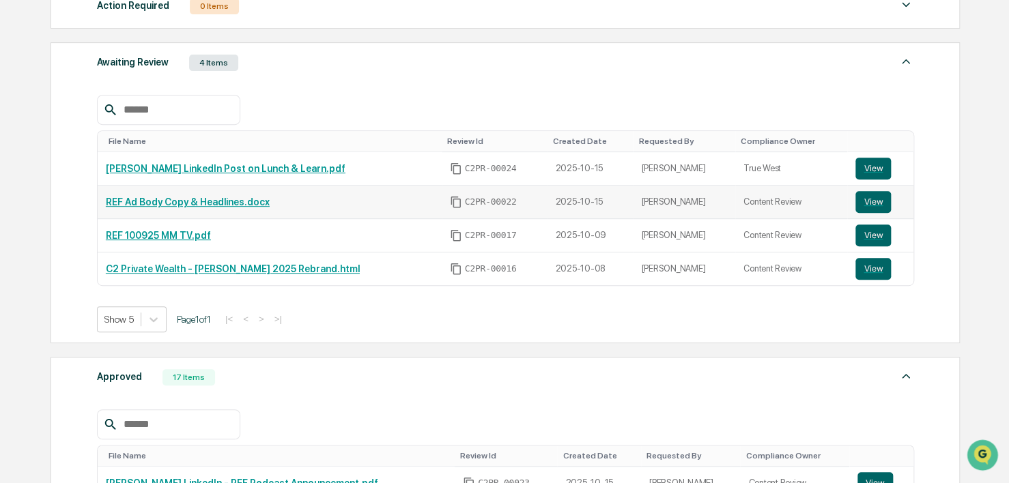
scroll to position [218, 0]
click at [858, 232] on button "View" at bounding box center [872, 236] width 35 height 22
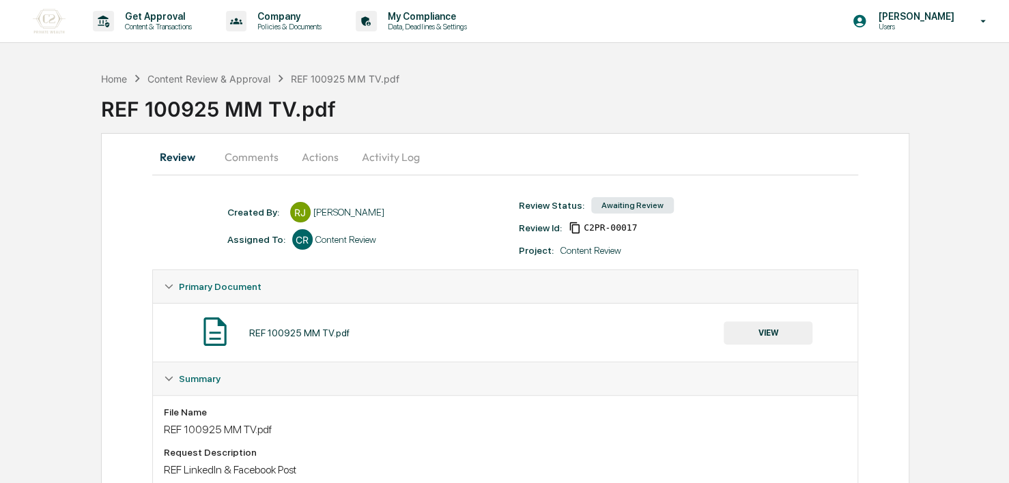
click at [325, 173] on div "Review Comments Actions Activity Log" at bounding box center [505, 158] width 706 height 35
click at [322, 162] on button "Actions" at bounding box center [319, 157] width 61 height 33
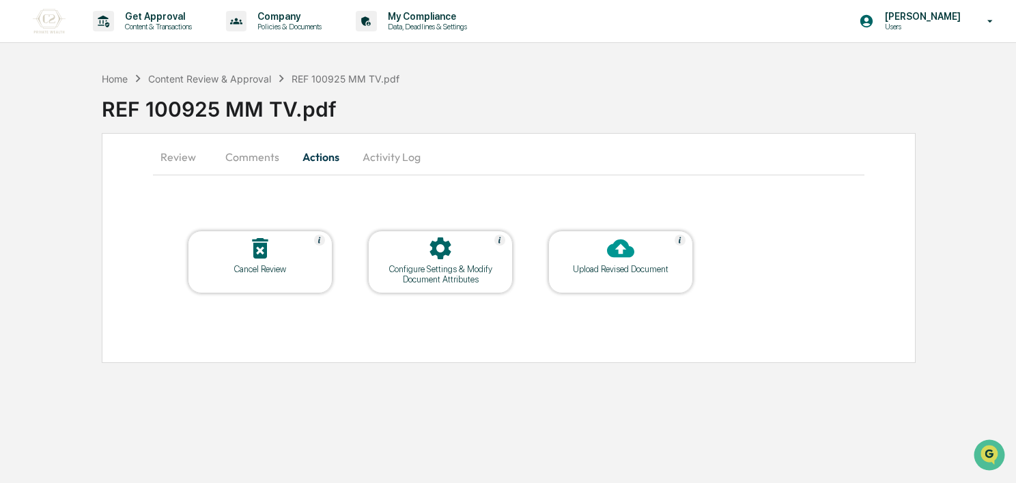
click at [187, 158] on button "Review" at bounding box center [183, 157] width 61 height 33
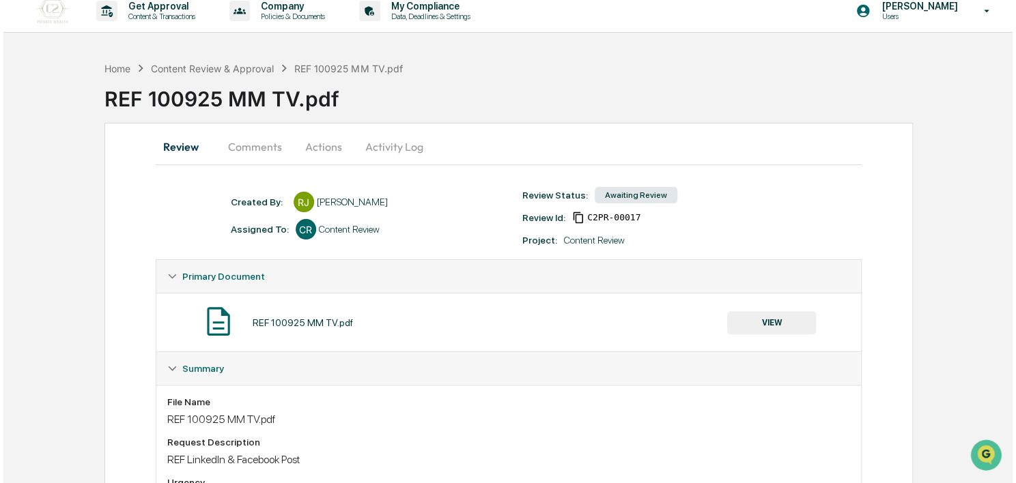
scroll to position [1, 0]
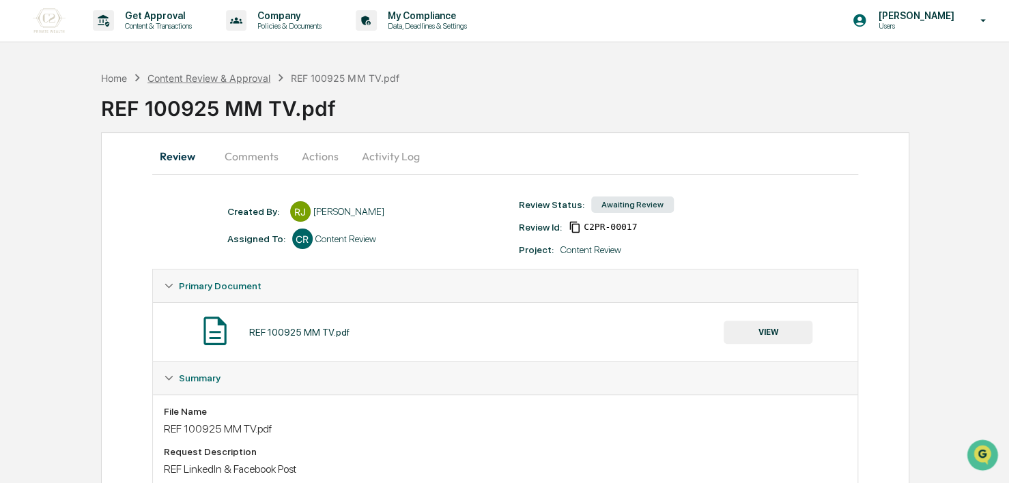
click at [209, 79] on div "Content Review & Approval" at bounding box center [208, 78] width 123 height 12
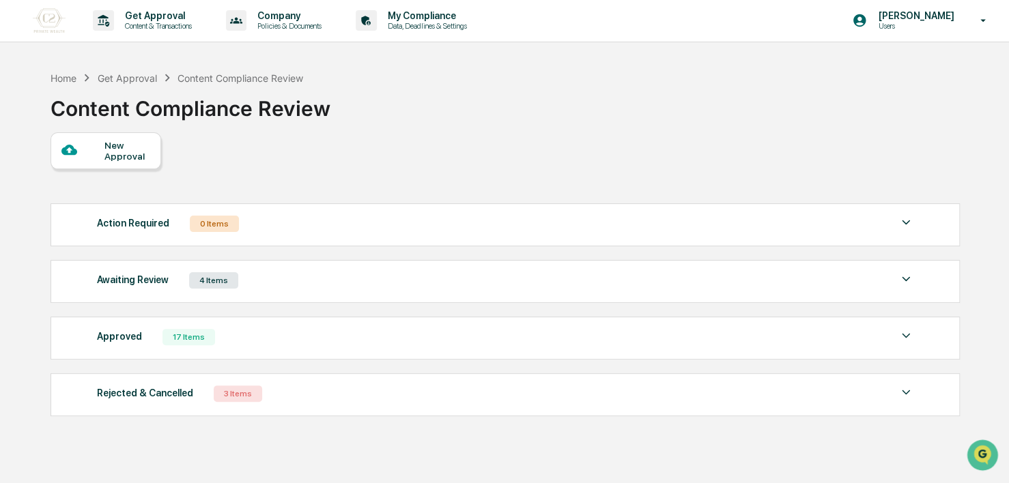
click at [109, 161] on div "New Approval" at bounding box center [127, 151] width 46 height 22
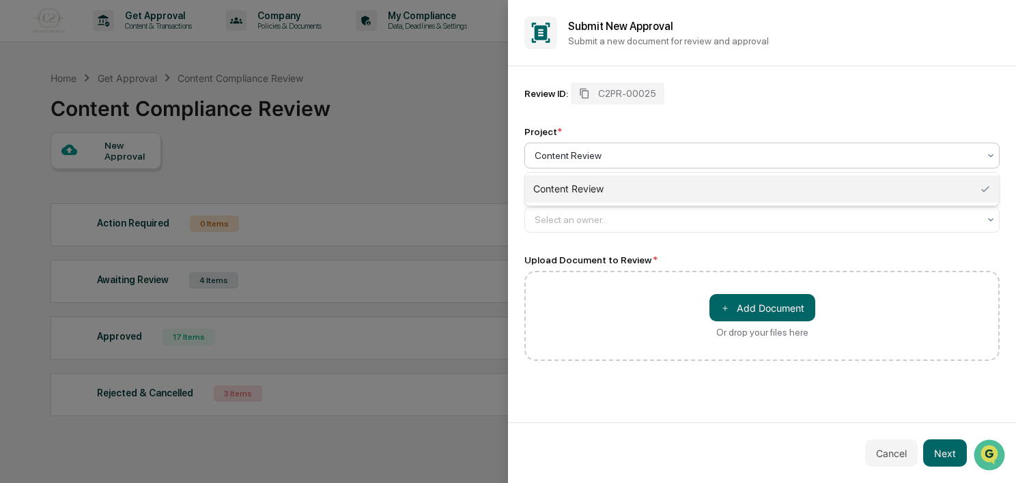
click at [624, 158] on div at bounding box center [756, 156] width 444 height 14
click at [605, 212] on div "Select an owner..." at bounding box center [756, 219] width 457 height 19
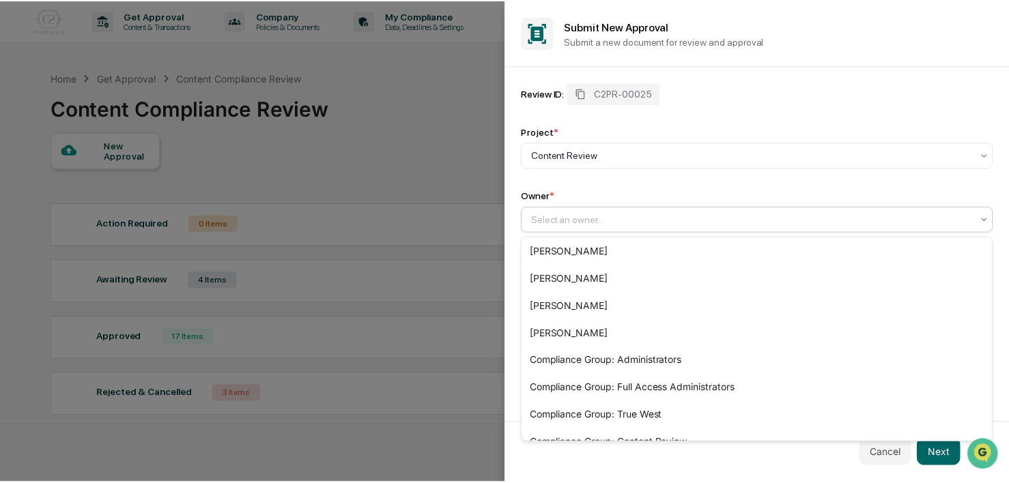
scroll to position [156, 0]
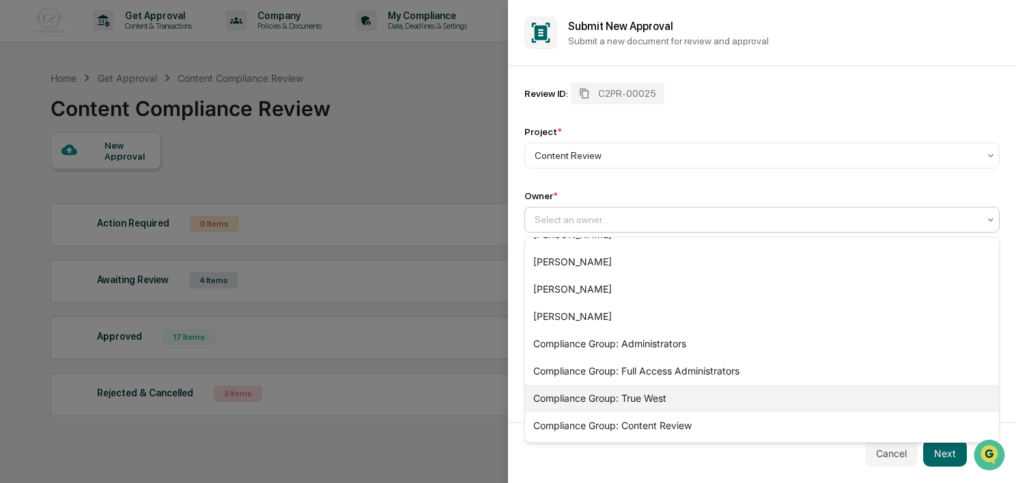
click at [691, 398] on div "Compliance Group: True West" at bounding box center [762, 398] width 474 height 27
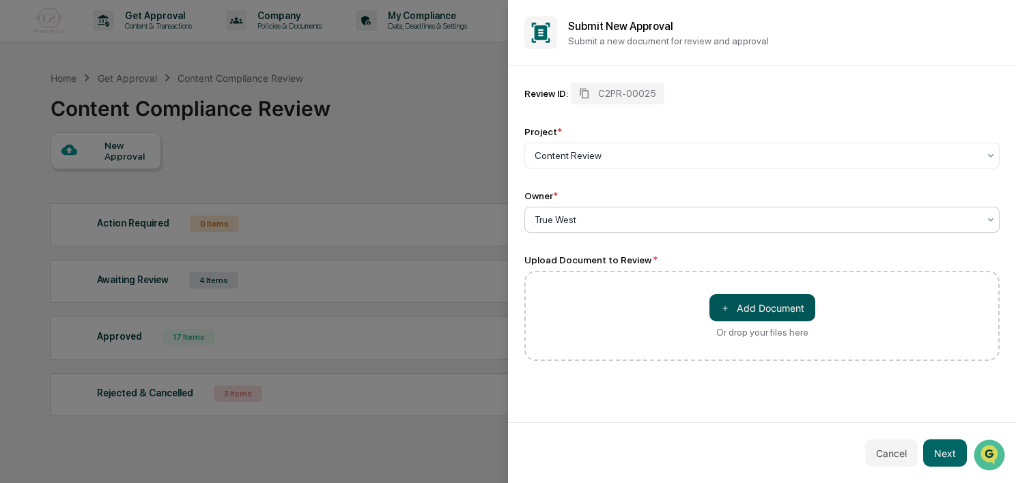
click at [734, 306] on button "＋ Add Document" at bounding box center [762, 307] width 106 height 27
click at [928, 445] on button "Next" at bounding box center [945, 453] width 44 height 27
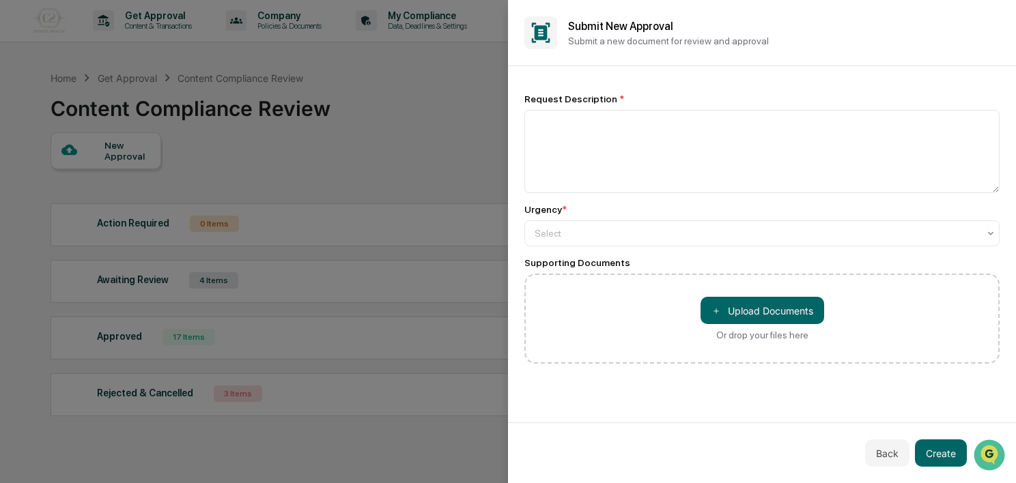
click at [574, 102] on div "Request Description *" at bounding box center [761, 99] width 475 height 11
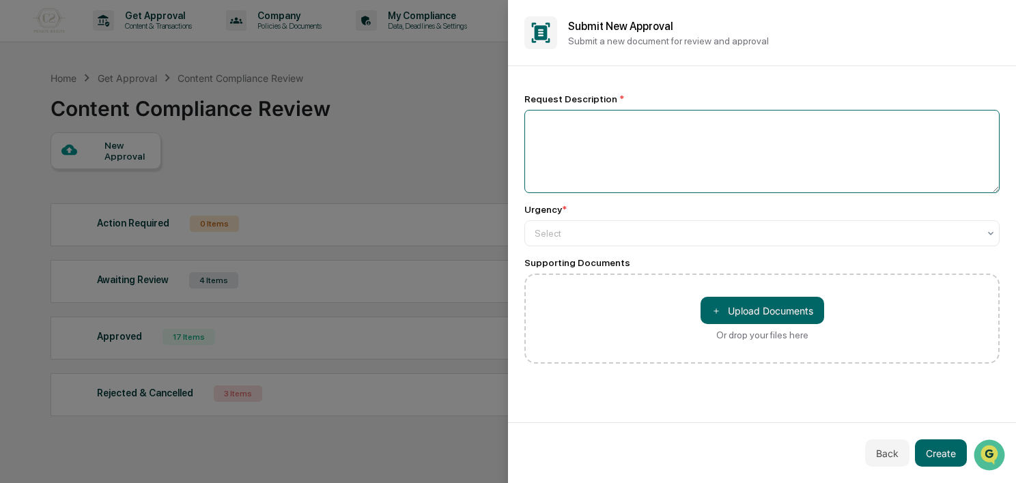
click at [578, 133] on textarea at bounding box center [761, 151] width 475 height 83
click at [578, 133] on textarea "*" at bounding box center [761, 151] width 475 height 83
type textarea "**********"
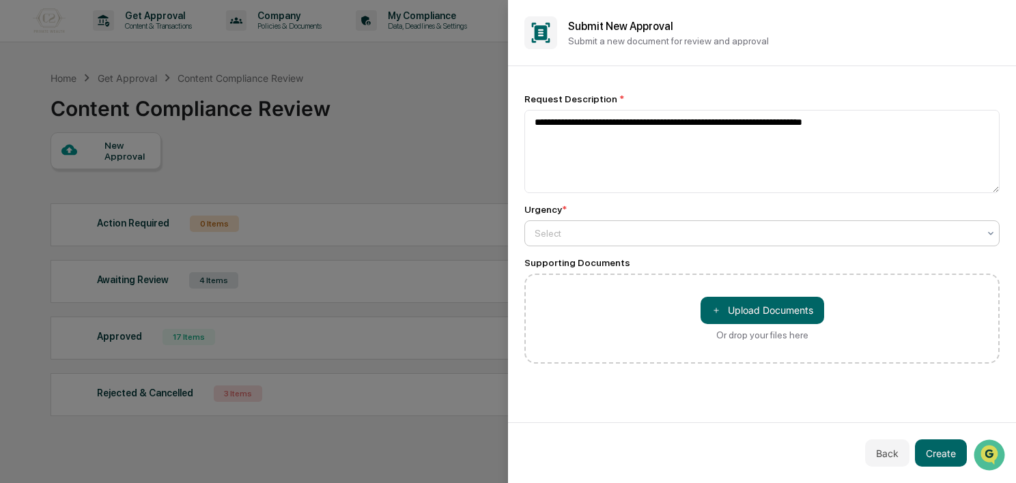
click at [575, 241] on div "Select" at bounding box center [756, 233] width 457 height 19
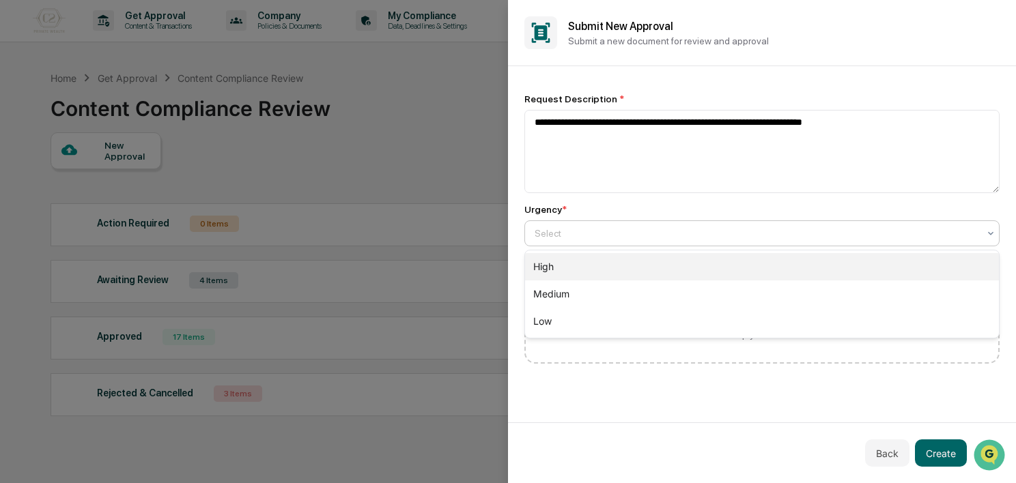
click at [571, 267] on div "High" at bounding box center [762, 266] width 474 height 27
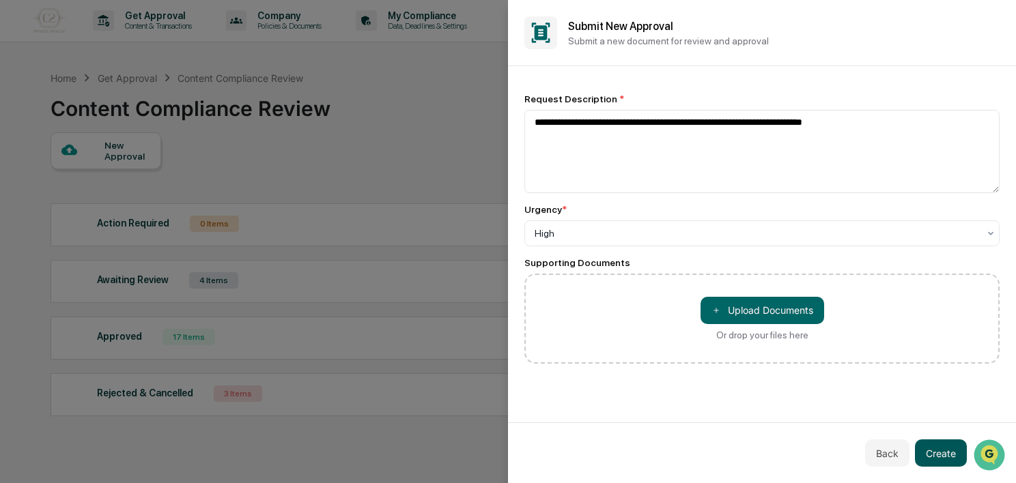
click at [942, 452] on button "Create" at bounding box center [941, 453] width 52 height 27
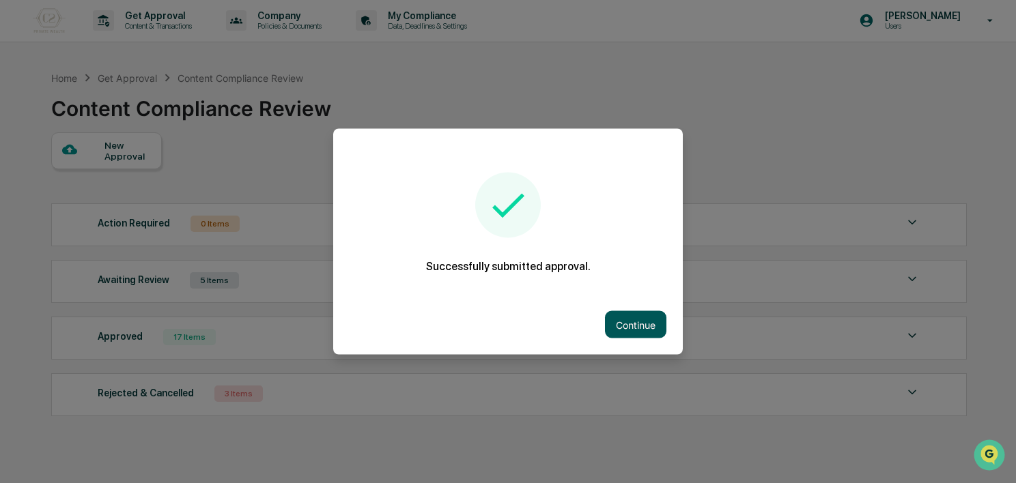
click at [642, 322] on button "Continue" at bounding box center [635, 324] width 61 height 27
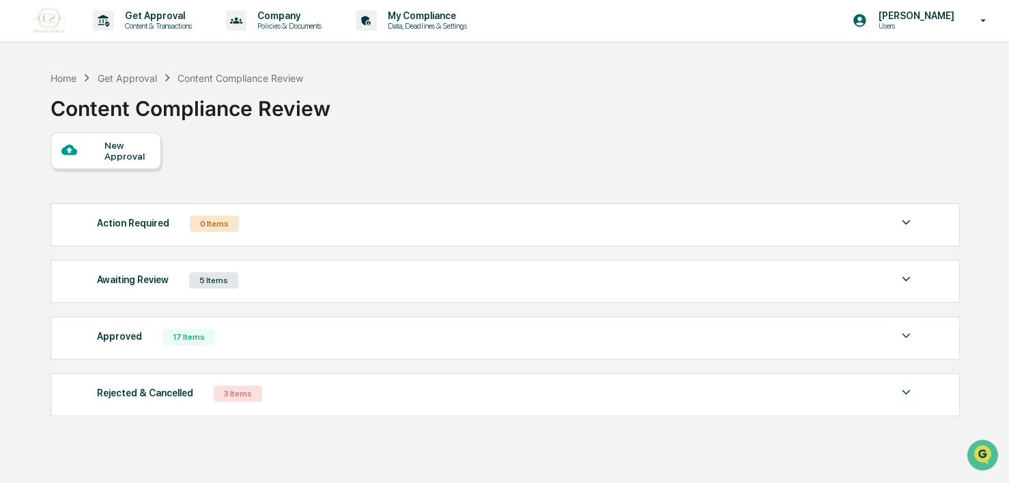
click at [552, 290] on div "Awaiting Review 5 Items" at bounding box center [505, 280] width 817 height 19
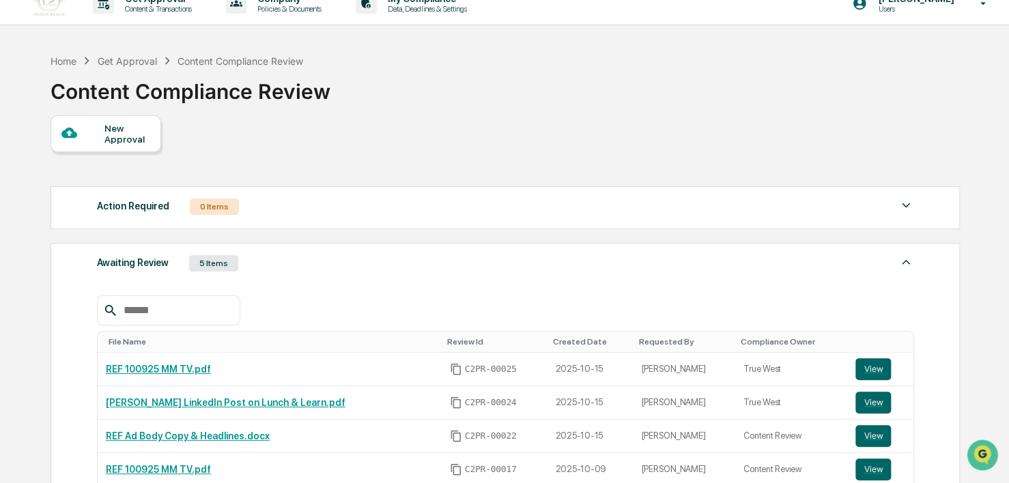
scroll to position [0, 0]
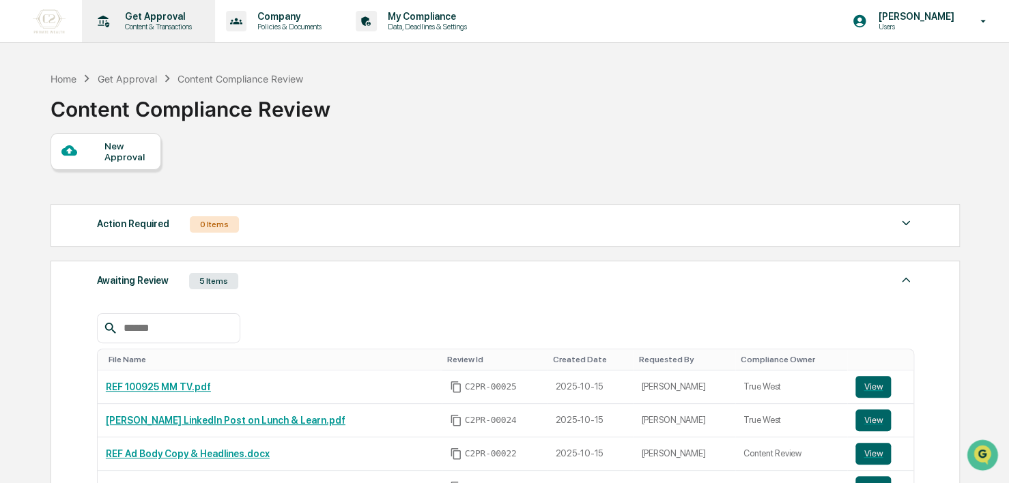
click at [187, 18] on p "Get Approval" at bounding box center [156, 16] width 85 height 11
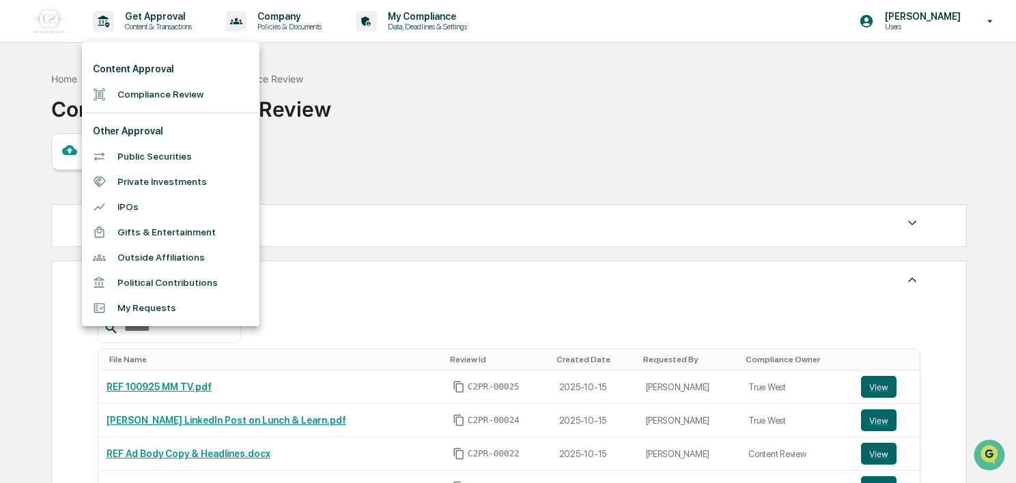
click at [259, 30] on div at bounding box center [508, 241] width 1016 height 483
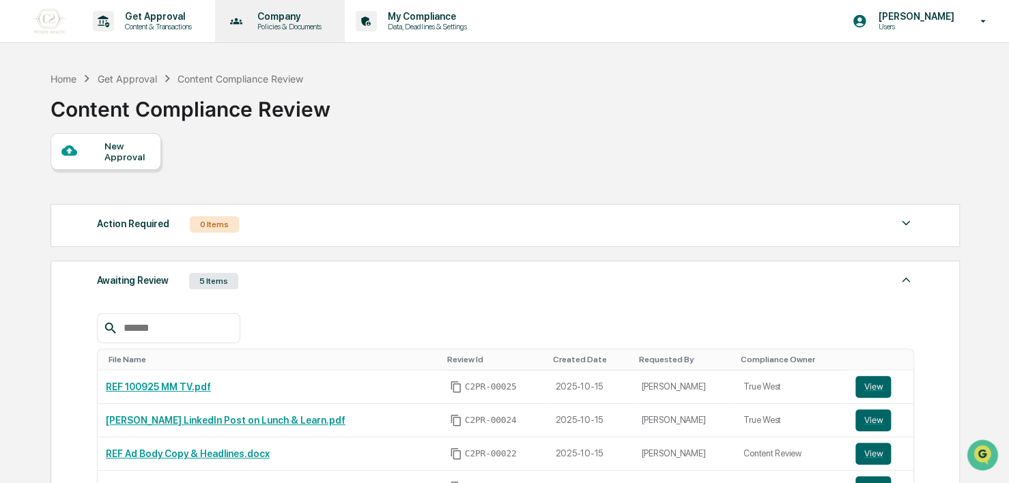
click at [306, 15] on p "Company" at bounding box center [287, 16] width 82 height 11
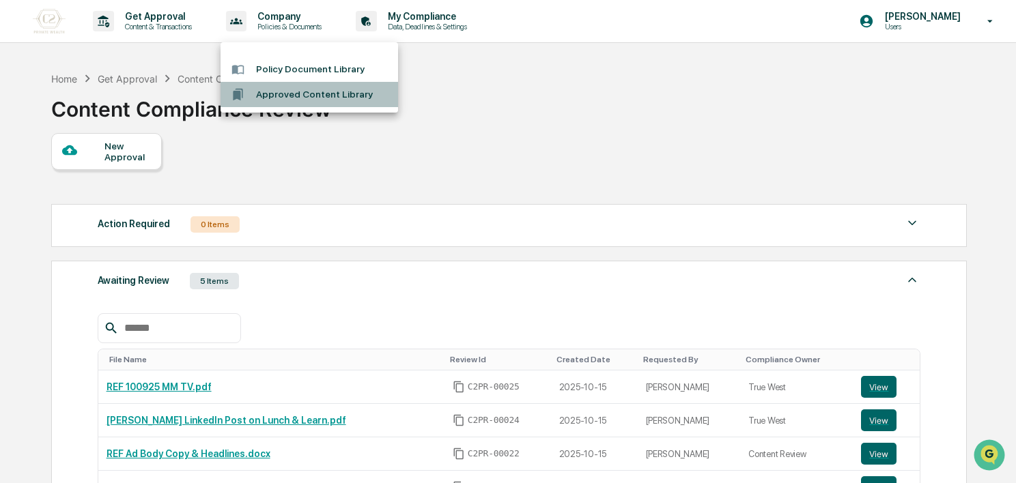
click at [303, 98] on li "Approved Content Library" at bounding box center [308, 94] width 177 height 25
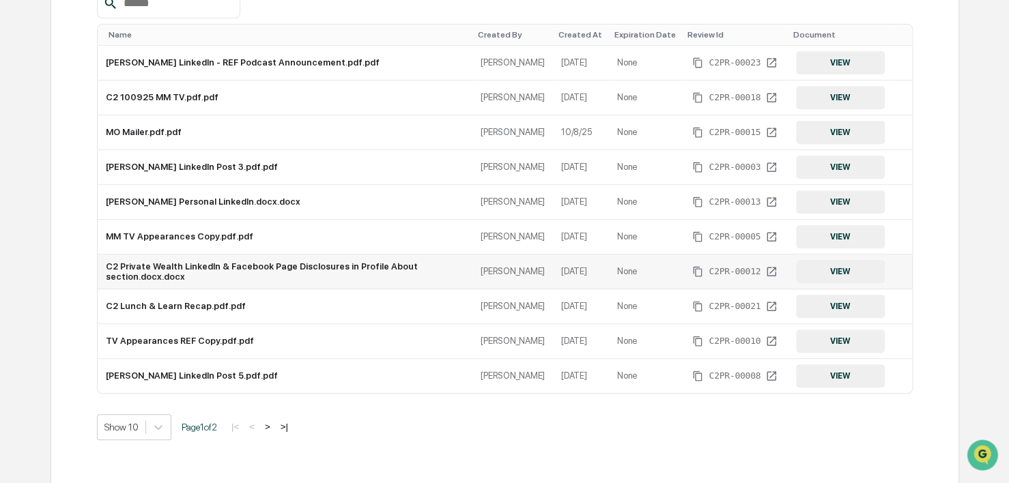
scroll to position [235, 0]
click at [274, 429] on button ">" at bounding box center [268, 429] width 14 height 12
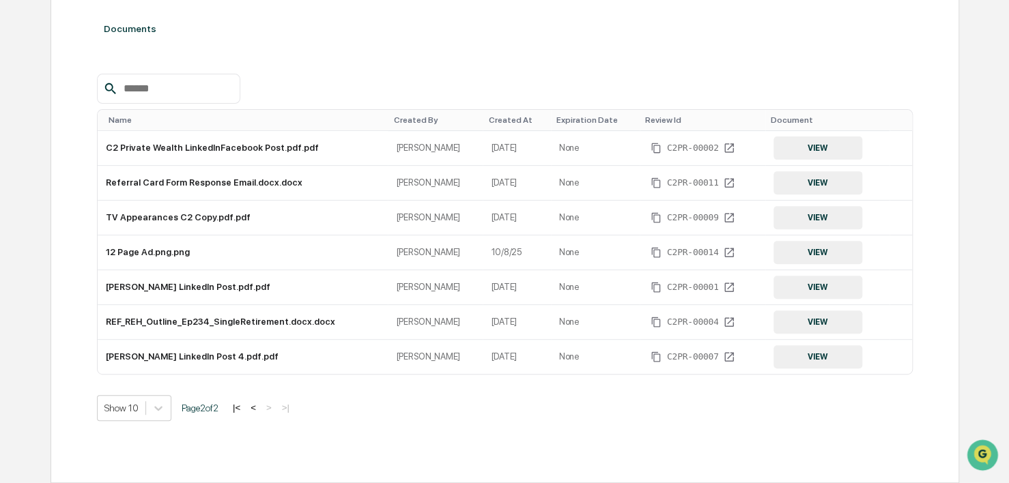
click at [244, 410] on button "|<" at bounding box center [237, 408] width 16 height 12
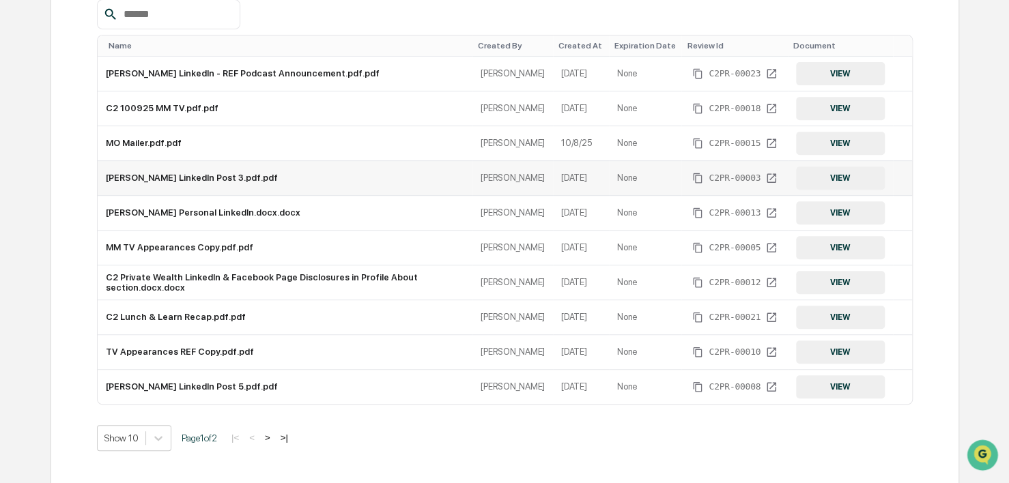
scroll to position [226, 0]
click at [326, 284] on td "C2 Private Wealth LinkedIn & Facebook Page Disclosures in Profile About section…" at bounding box center [285, 283] width 375 height 35
click at [869, 284] on button "VIEW" at bounding box center [840, 282] width 89 height 23
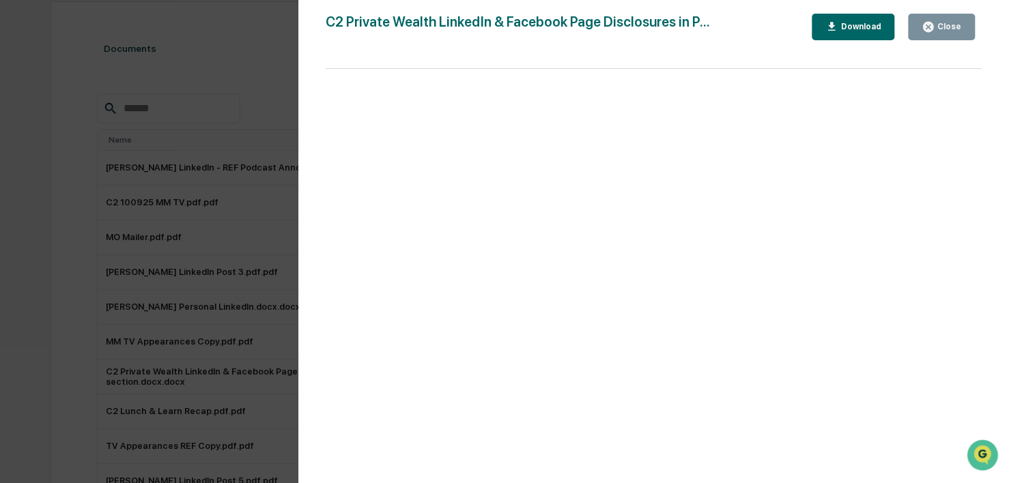
scroll to position [257, 0]
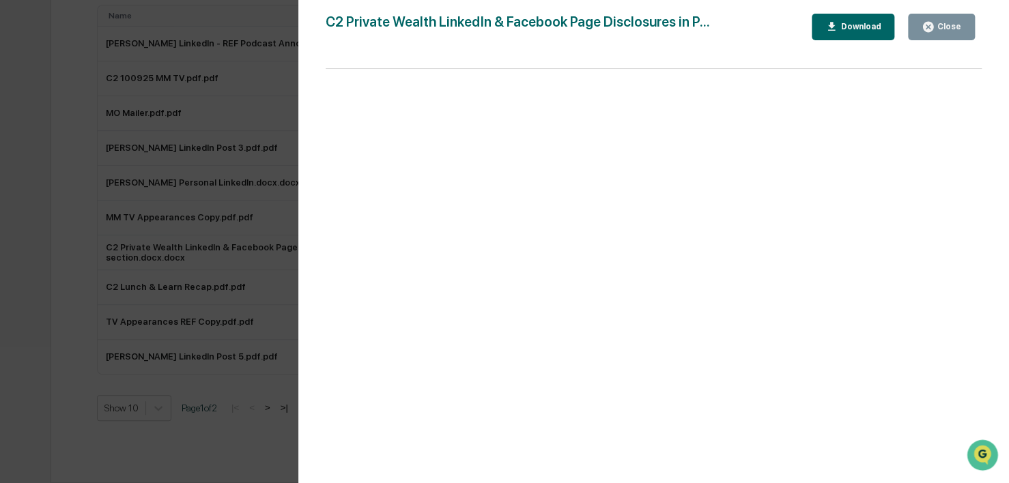
click at [957, 31] on div "Close" at bounding box center [947, 27] width 27 height 10
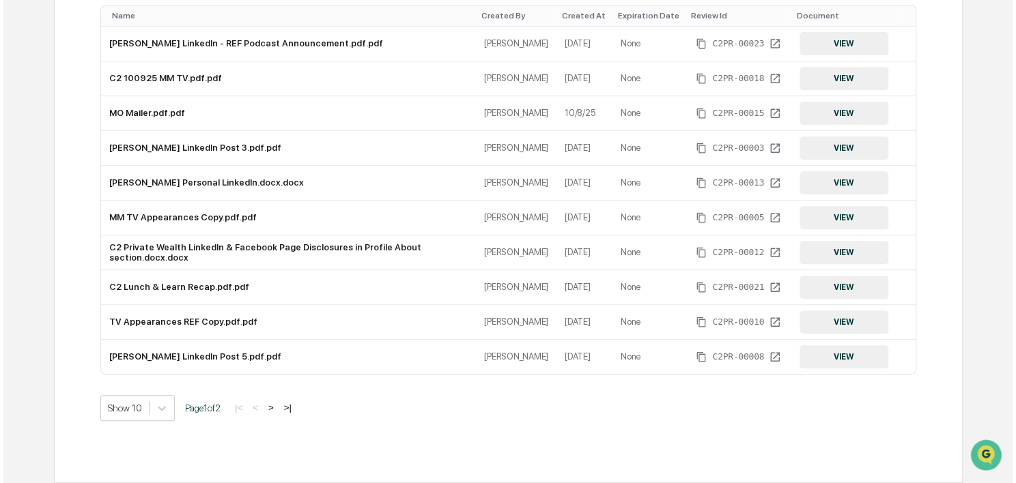
scroll to position [0, 0]
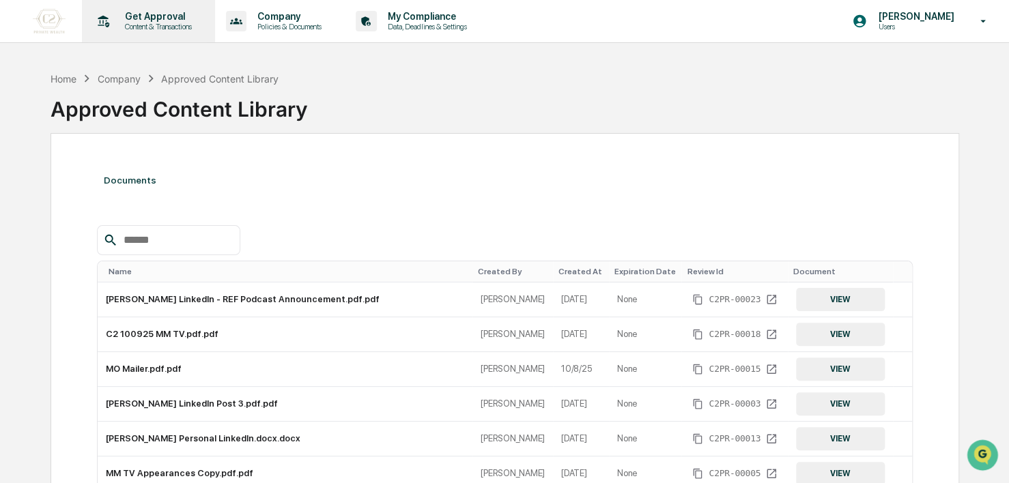
click at [180, 11] on p "Get Approval" at bounding box center [156, 16] width 85 height 11
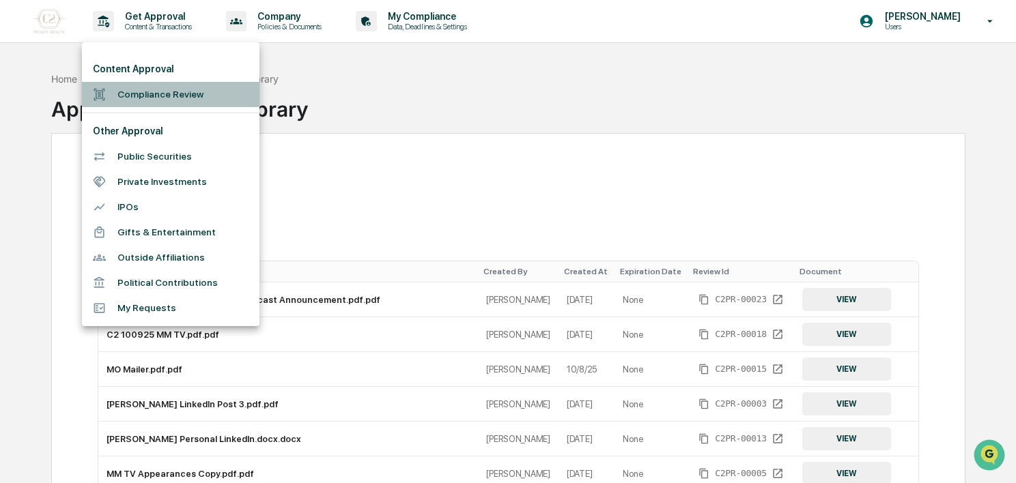
click at [150, 90] on li "Compliance Review" at bounding box center [170, 94] width 177 height 25
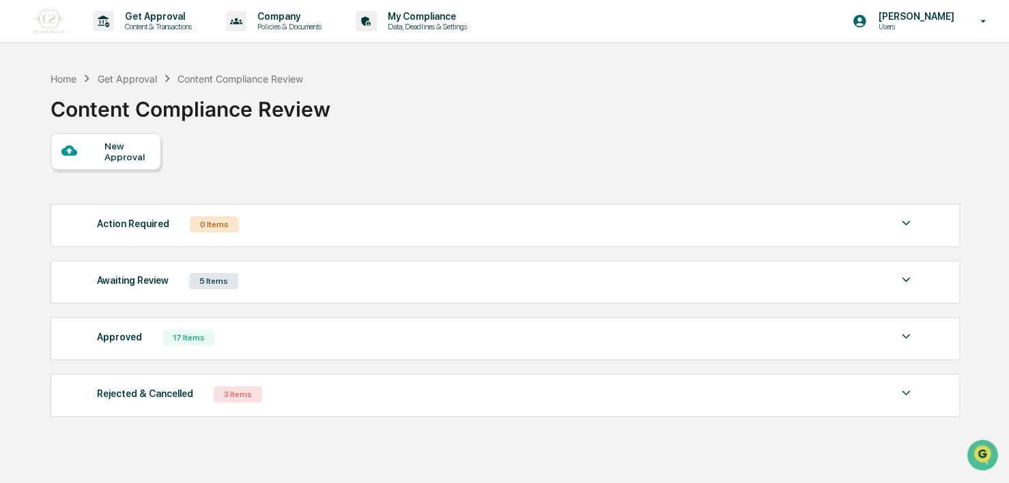
click at [114, 152] on div "New Approval" at bounding box center [127, 152] width 46 height 22
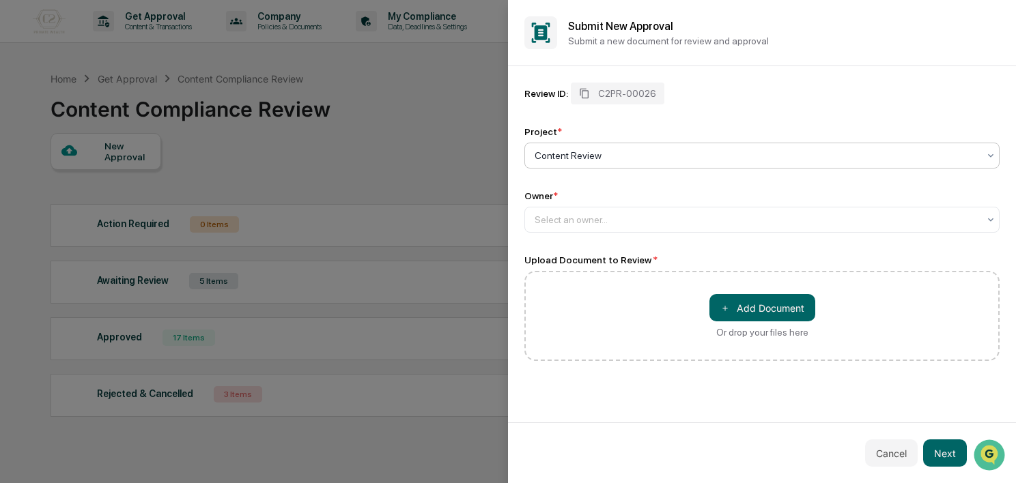
click at [573, 161] on div at bounding box center [756, 156] width 444 height 14
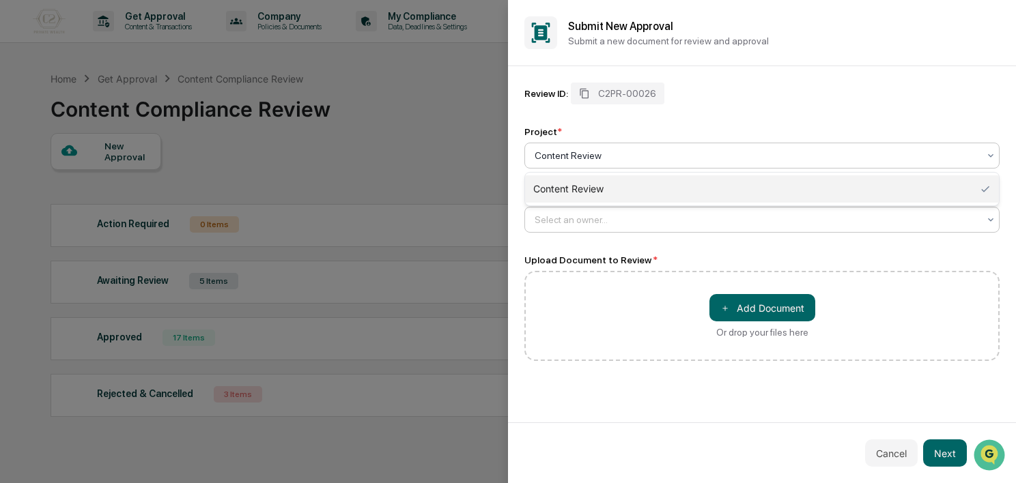
click at [570, 223] on div at bounding box center [756, 220] width 444 height 14
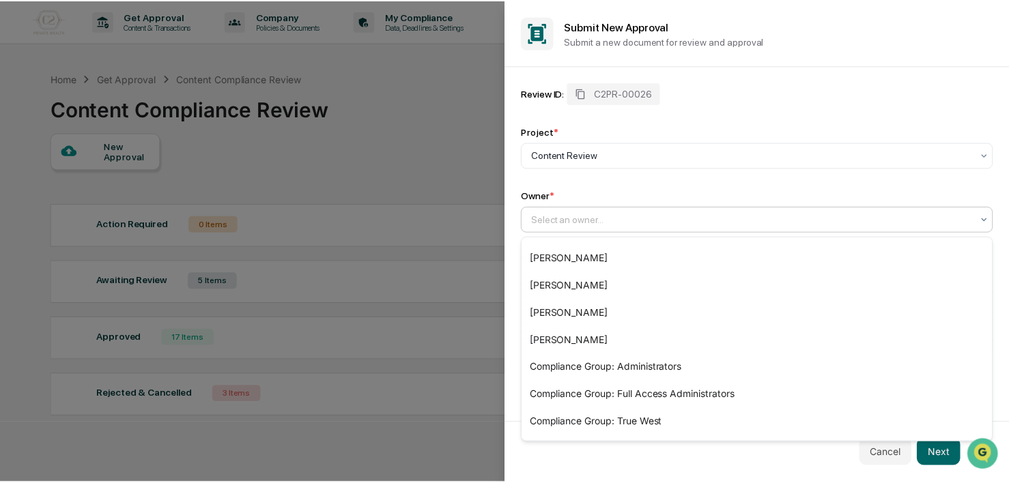
scroll to position [156, 0]
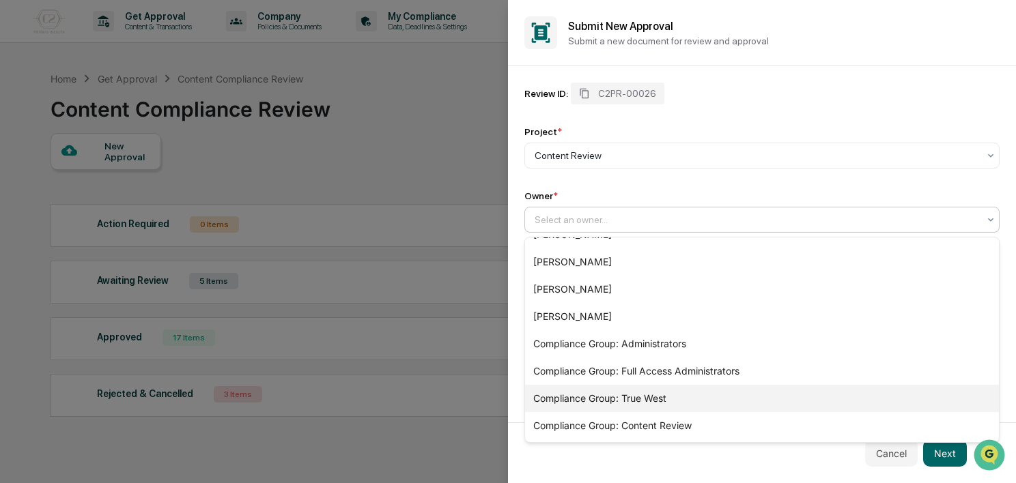
click at [688, 397] on div "Compliance Group: True West" at bounding box center [762, 398] width 474 height 27
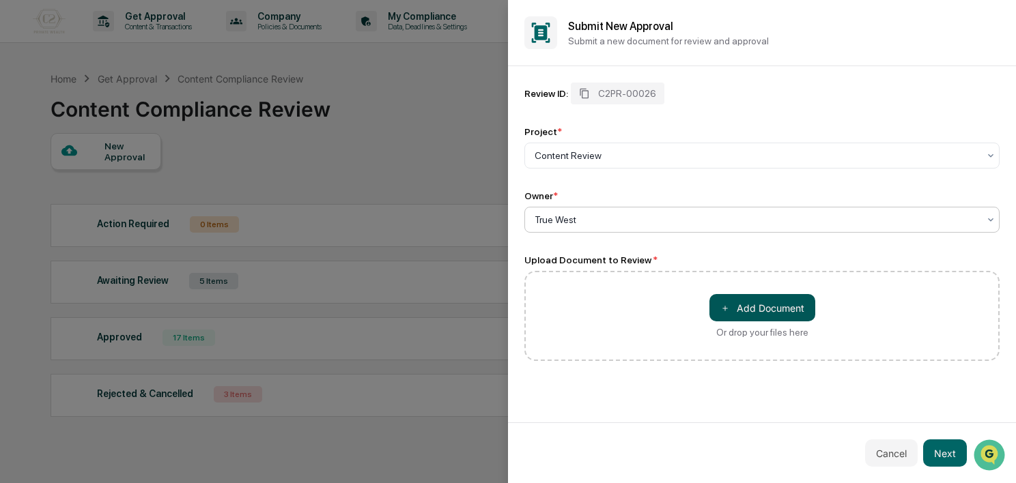
click at [753, 313] on button "＋ Add Document" at bounding box center [762, 307] width 106 height 27
click at [955, 445] on button "Next" at bounding box center [945, 453] width 44 height 27
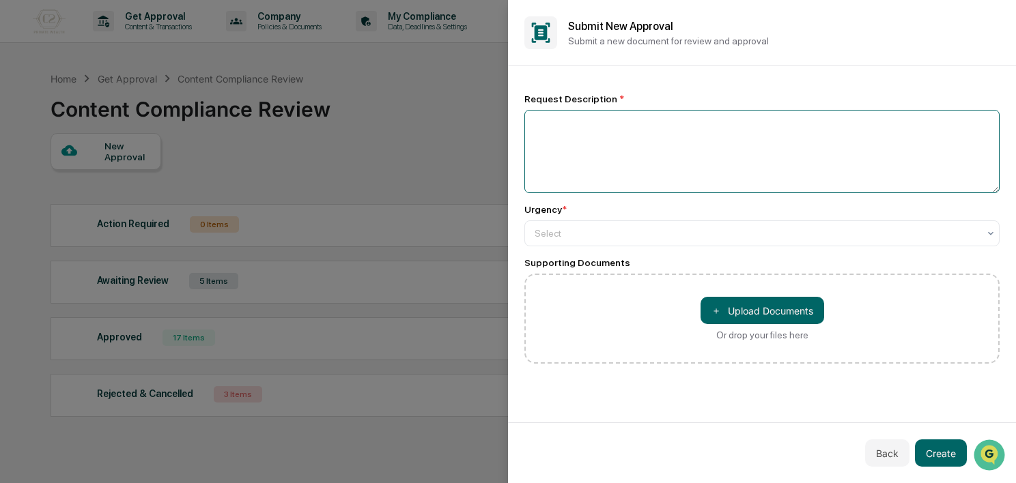
click at [619, 127] on textarea at bounding box center [761, 151] width 475 height 83
type textarea "**********"
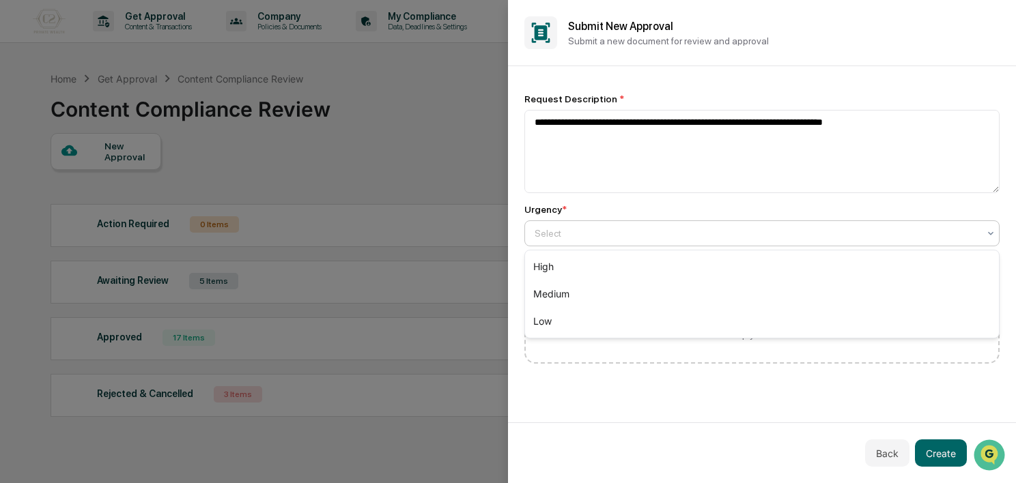
click at [672, 233] on div at bounding box center [756, 234] width 444 height 14
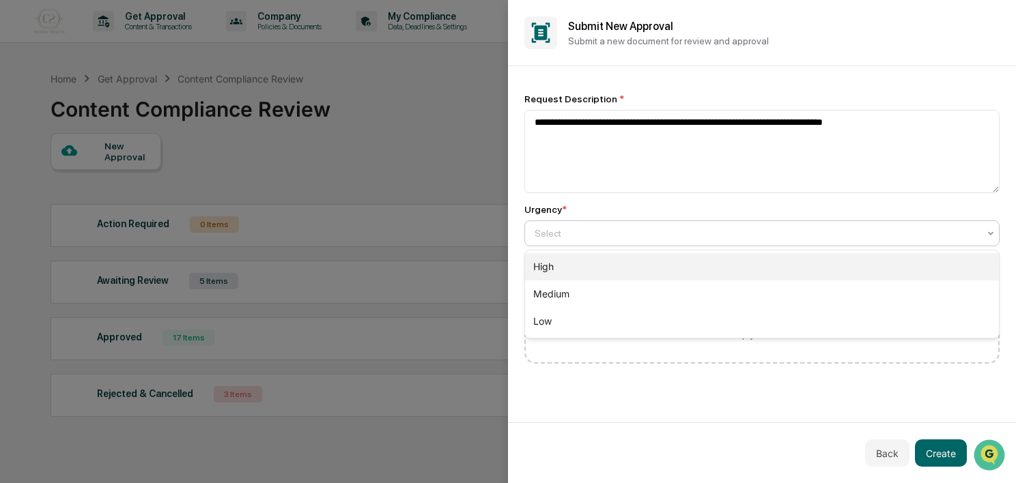
click at [621, 275] on div "High" at bounding box center [762, 266] width 474 height 27
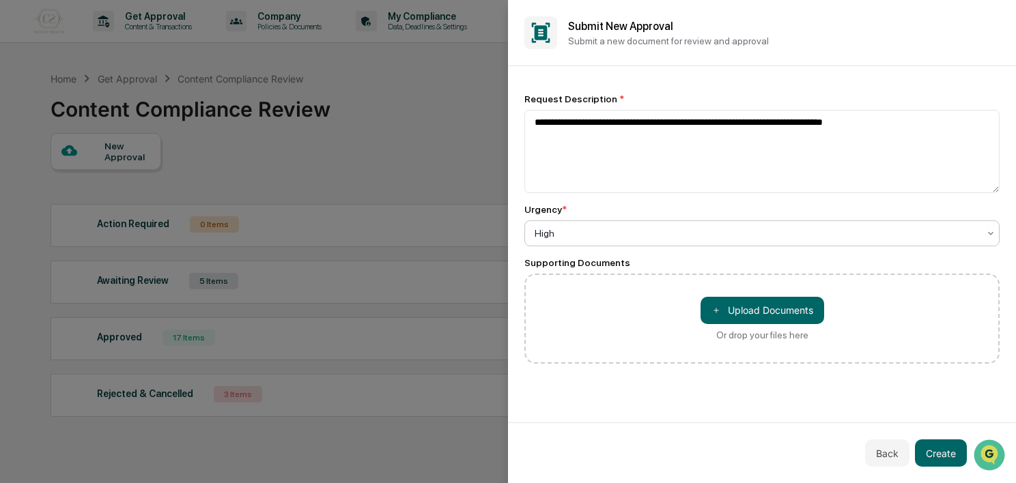
click at [614, 235] on div at bounding box center [756, 234] width 444 height 14
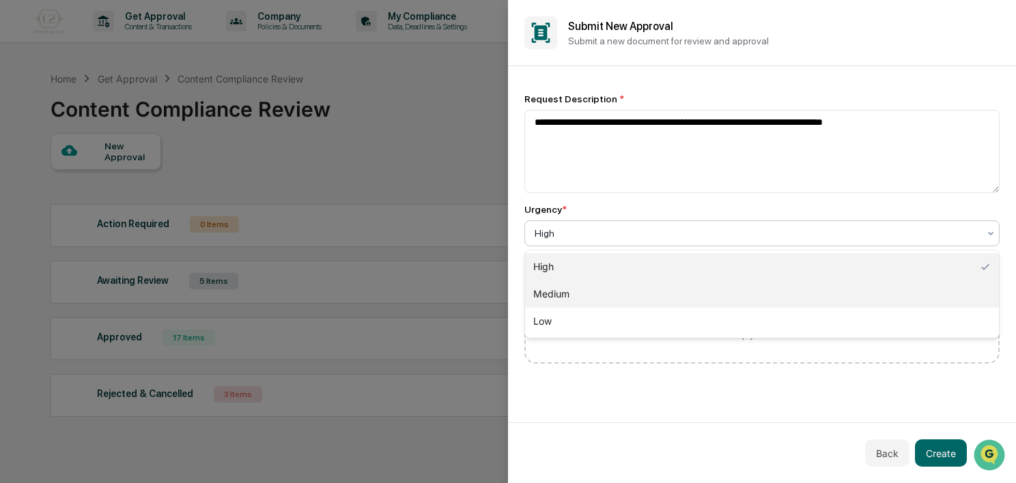
click at [595, 300] on div "Medium" at bounding box center [762, 294] width 474 height 27
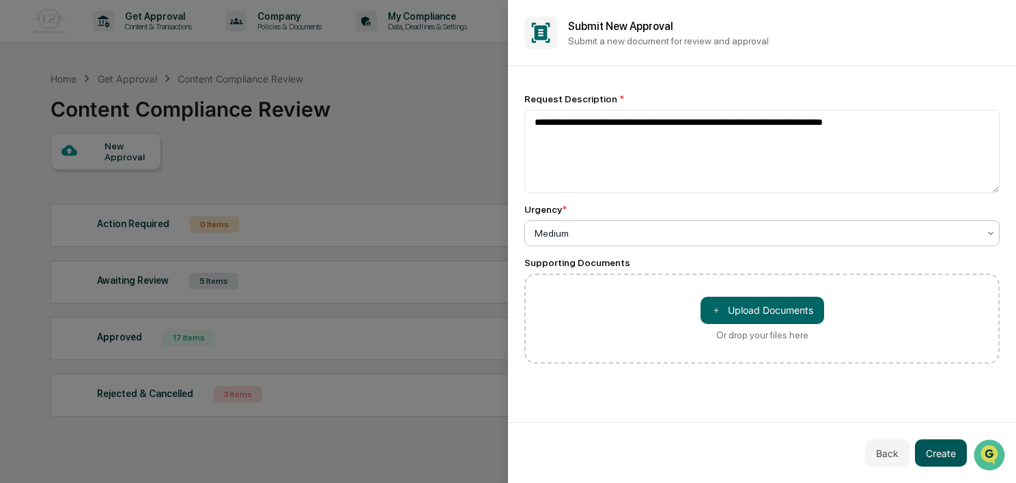
click at [944, 455] on button "Create" at bounding box center [941, 453] width 52 height 27
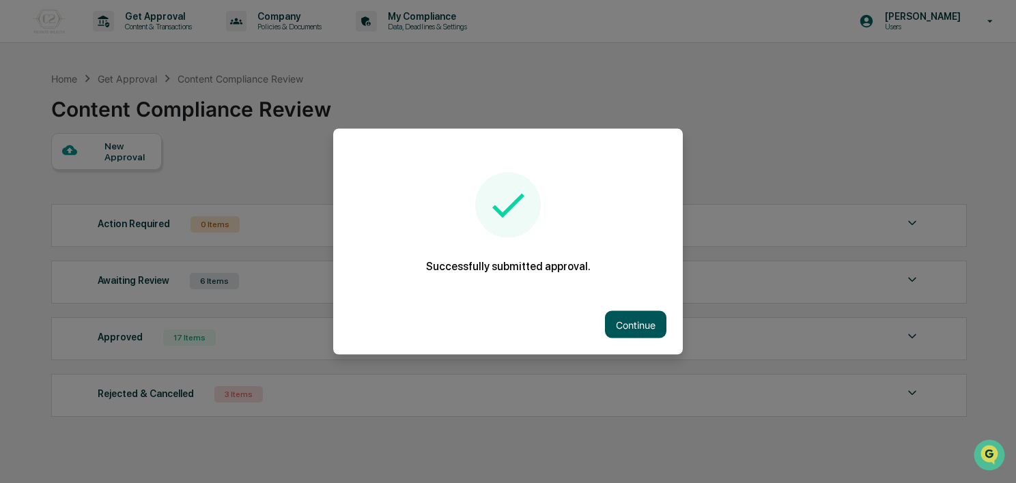
click at [610, 311] on button "Continue" at bounding box center [635, 324] width 61 height 27
